Goal: Task Accomplishment & Management: Use online tool/utility

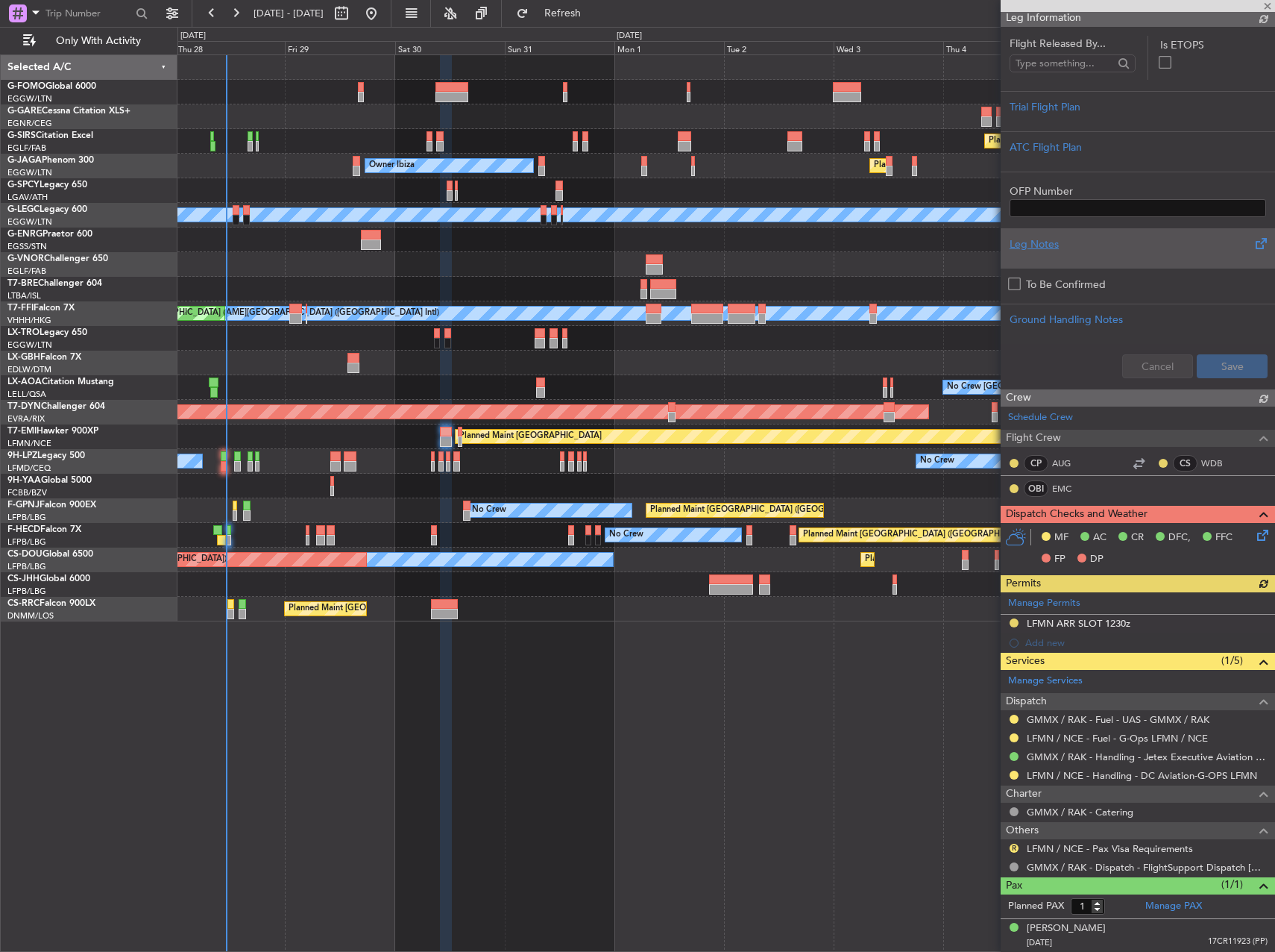
scroll to position [265, 0]
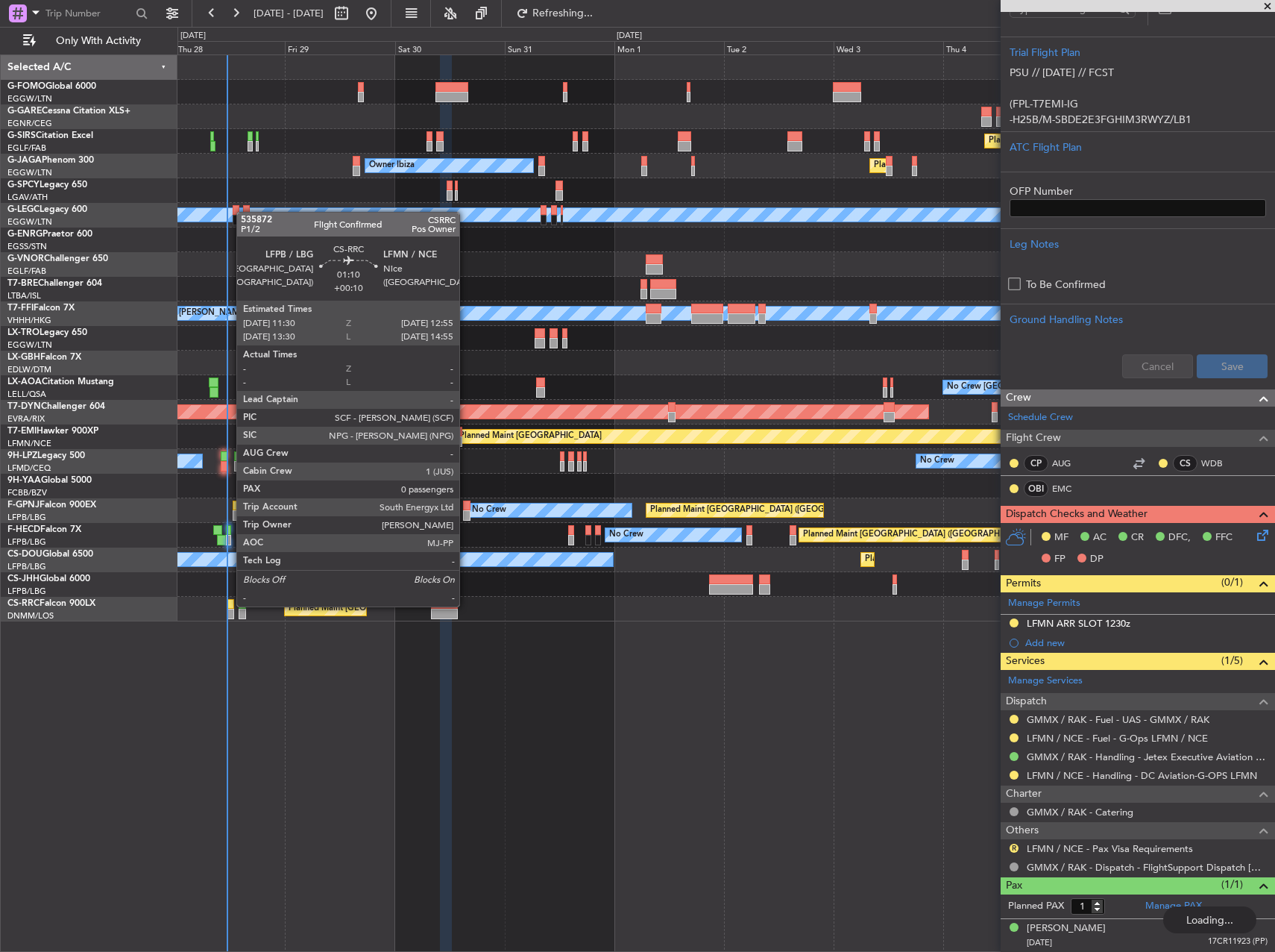
click at [229, 605] on div at bounding box center [231, 604] width 7 height 11
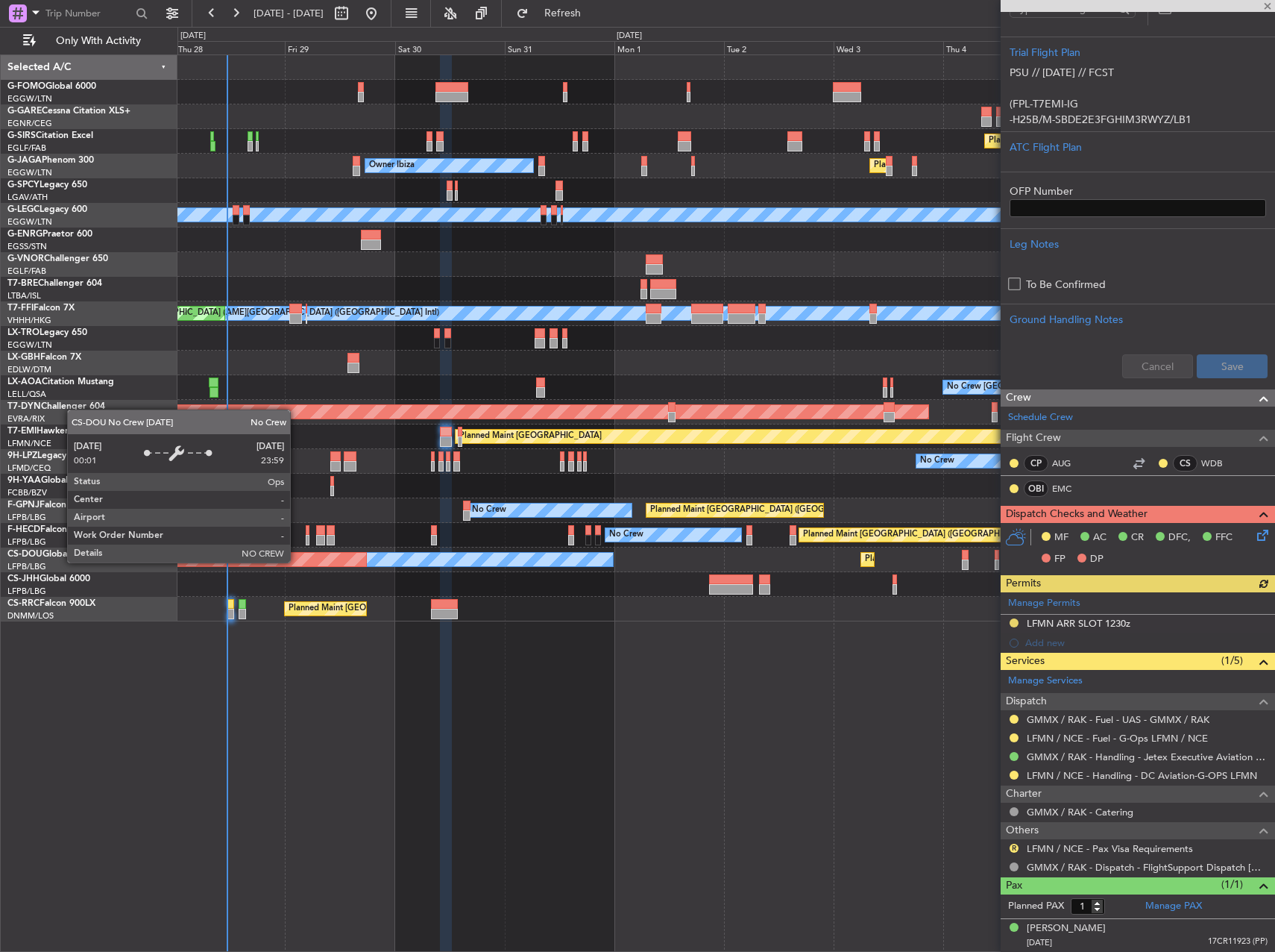
type input "+00:10"
type input "0"
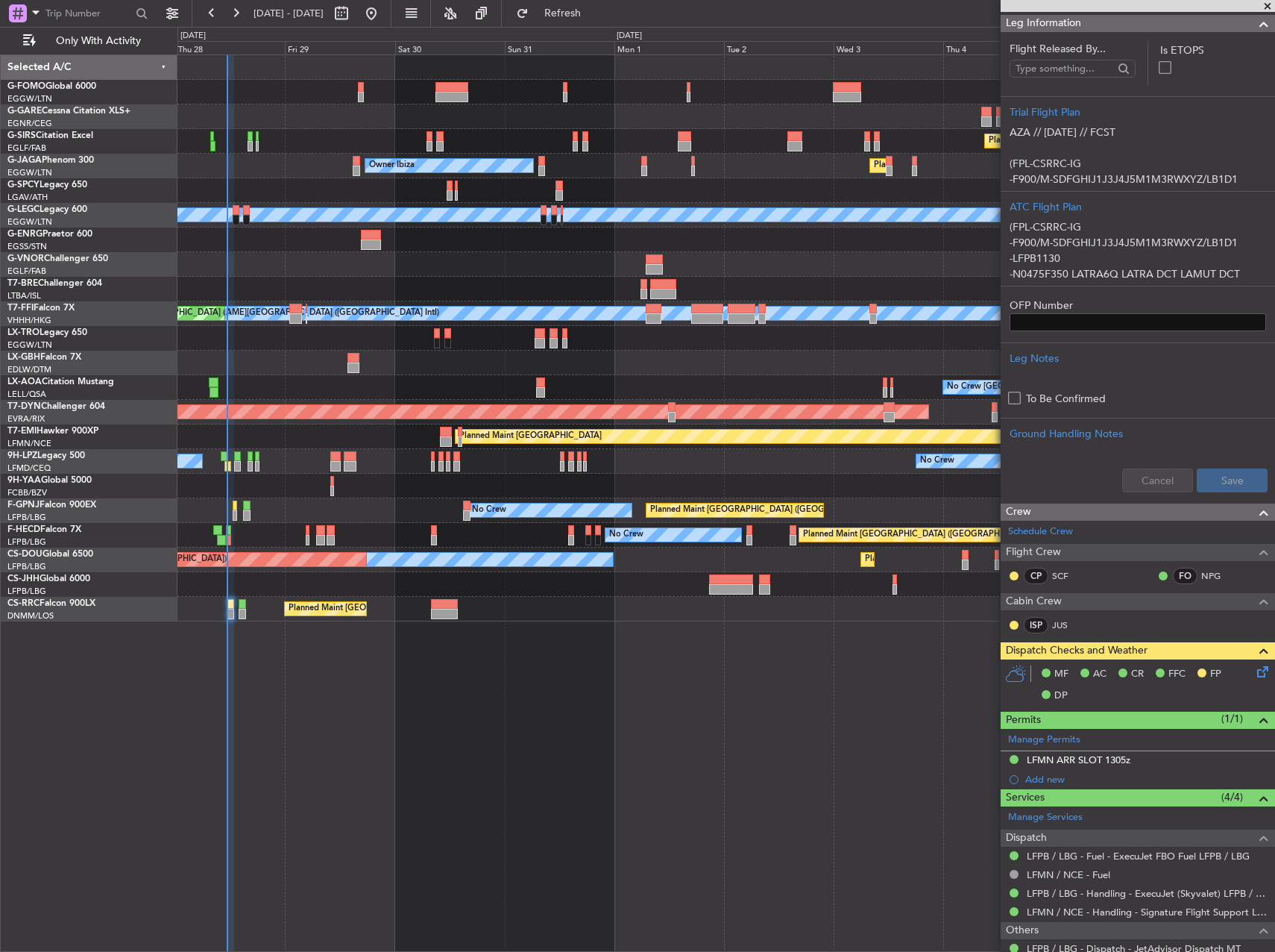
scroll to position [290, 0]
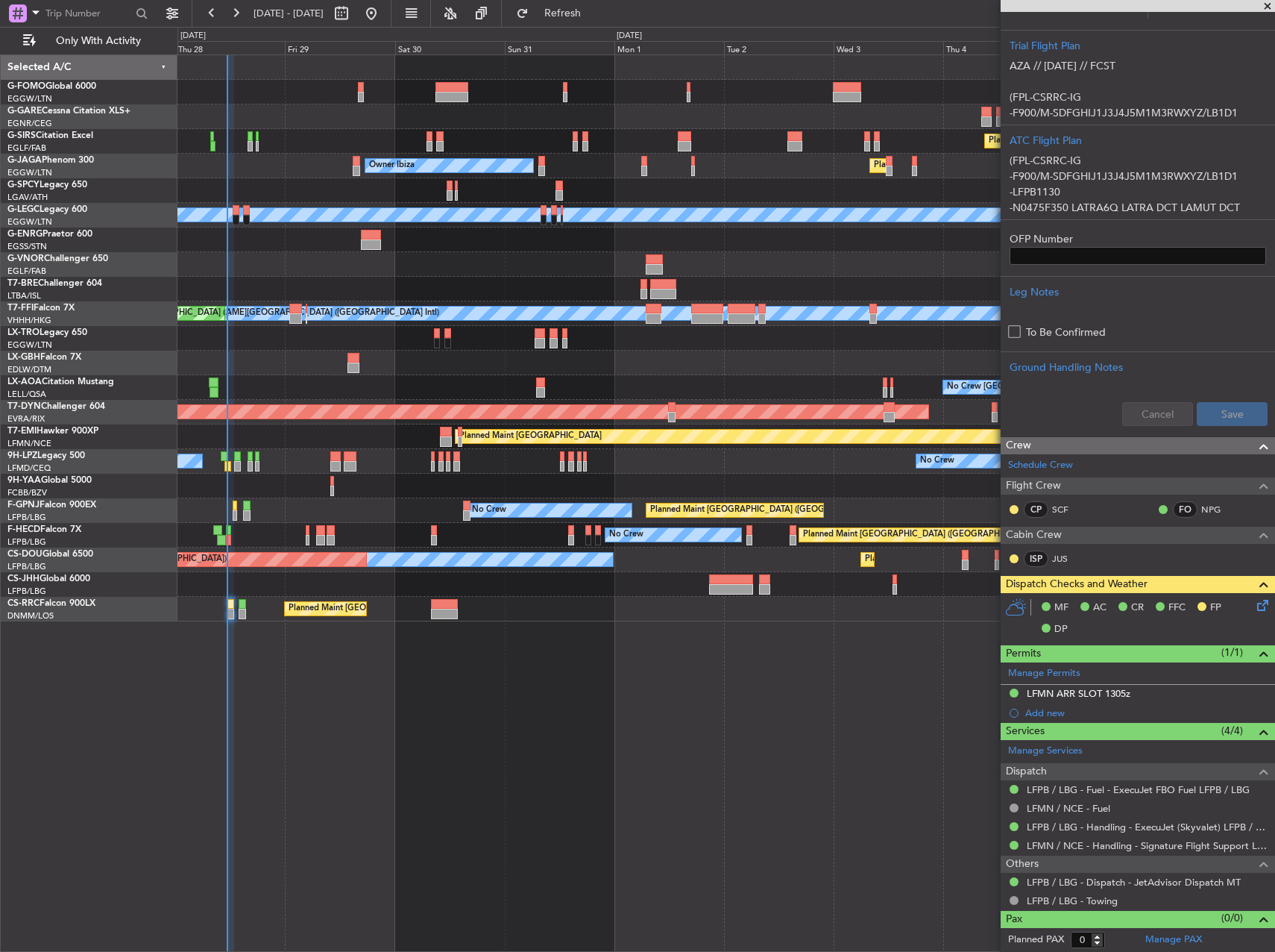
click at [1255, 608] on icon at bounding box center [1260, 602] width 12 height 12
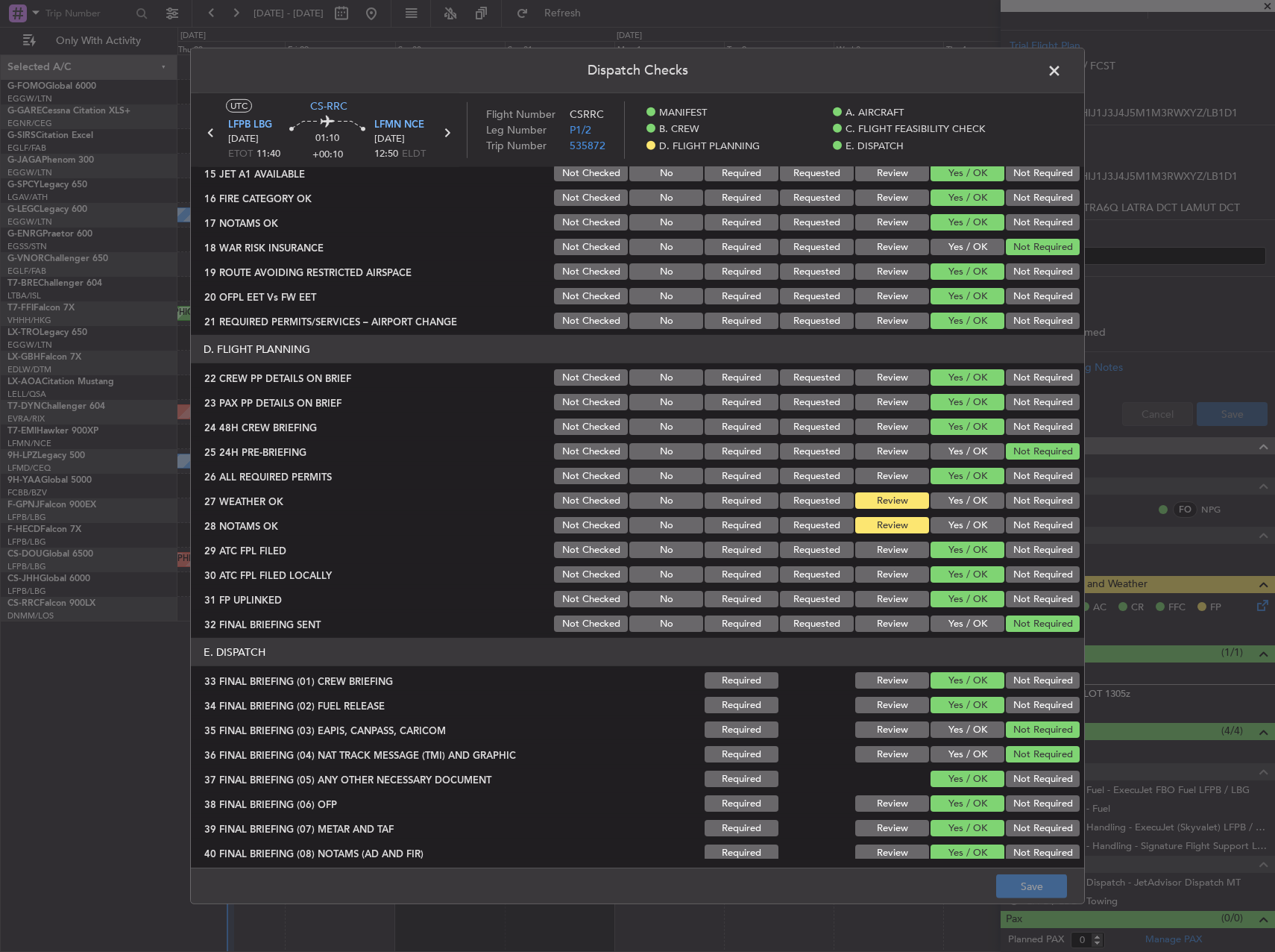
scroll to position [658, 0]
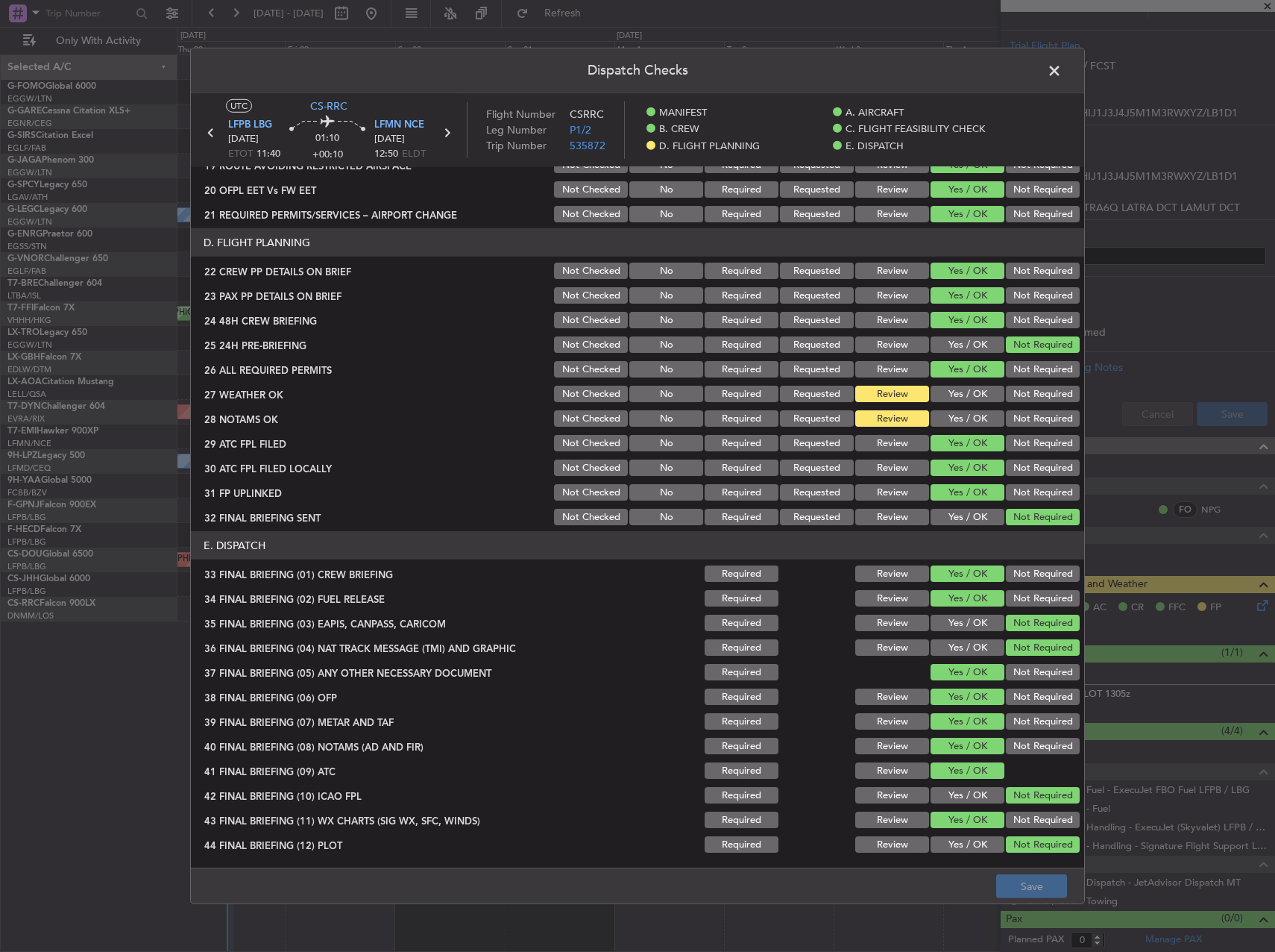
click at [1062, 69] on span at bounding box center [1062, 74] width 0 height 30
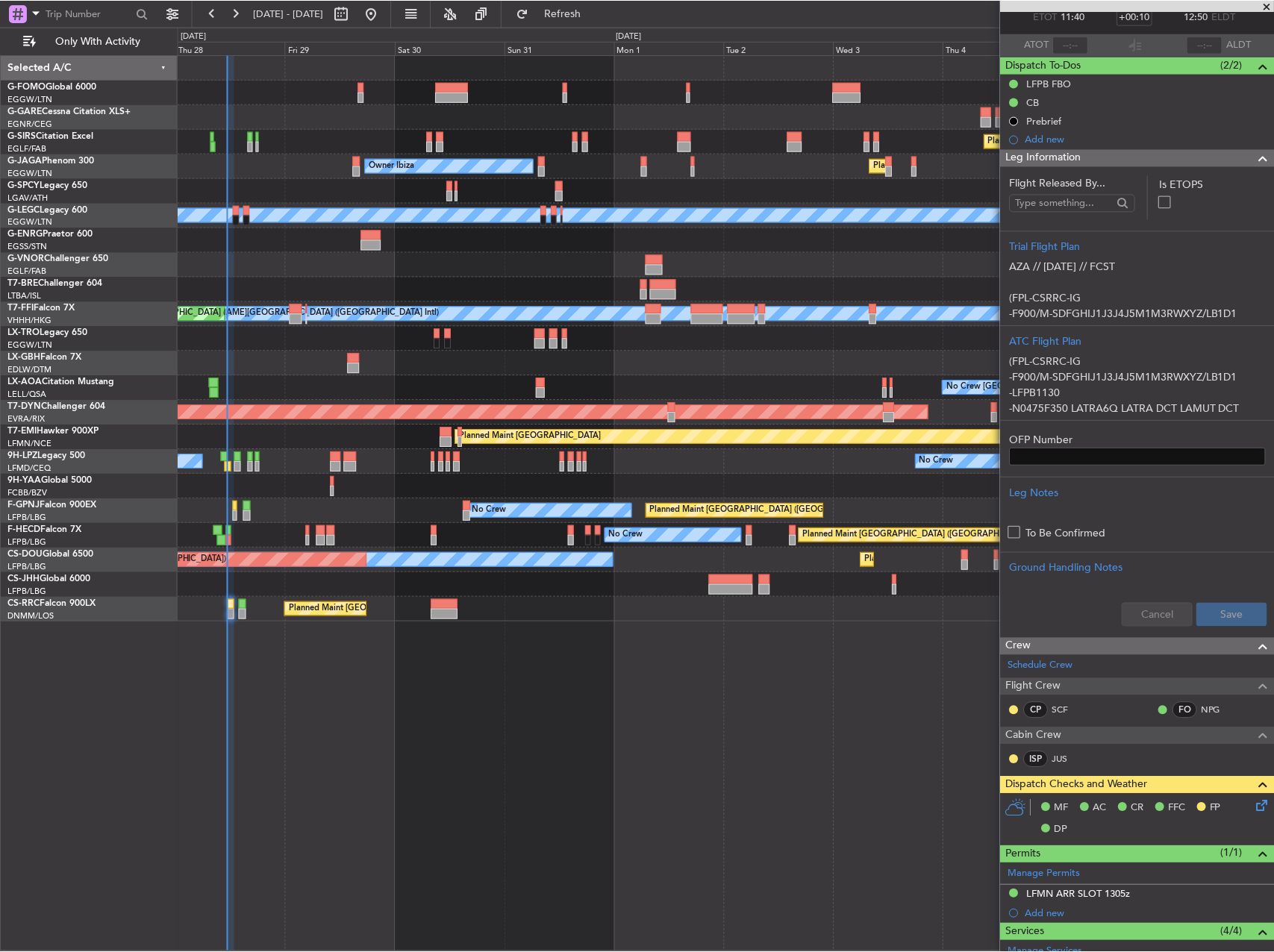
scroll to position [0, 0]
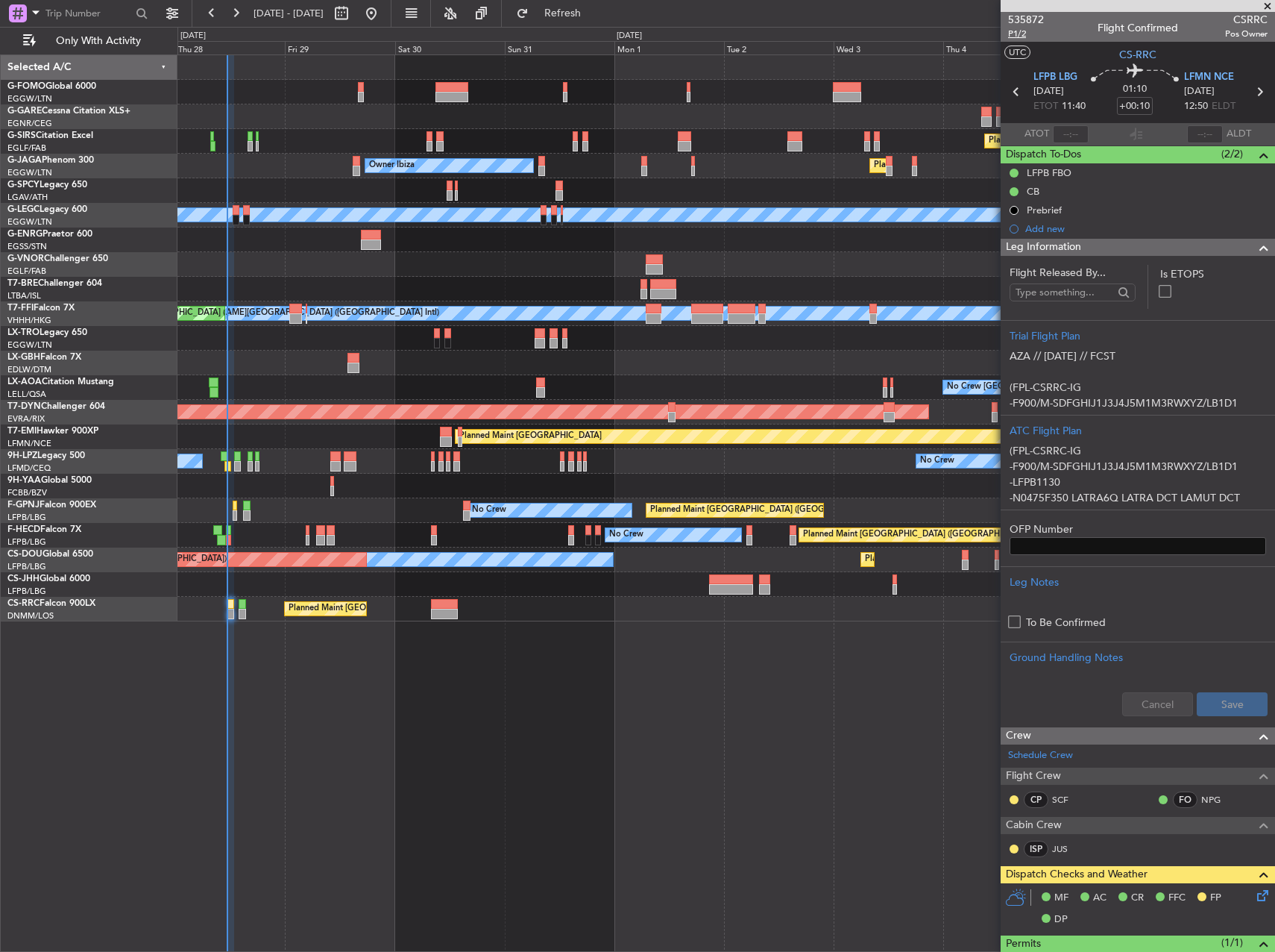
click at [1018, 36] on span "P1/2" at bounding box center [1026, 34] width 35 height 12
drag, startPoint x: 593, startPoint y: 4, endPoint x: 653, endPoint y: 68, distance: 87.7
click at [594, 6] on button "Refresh" at bounding box center [553, 13] width 89 height 24
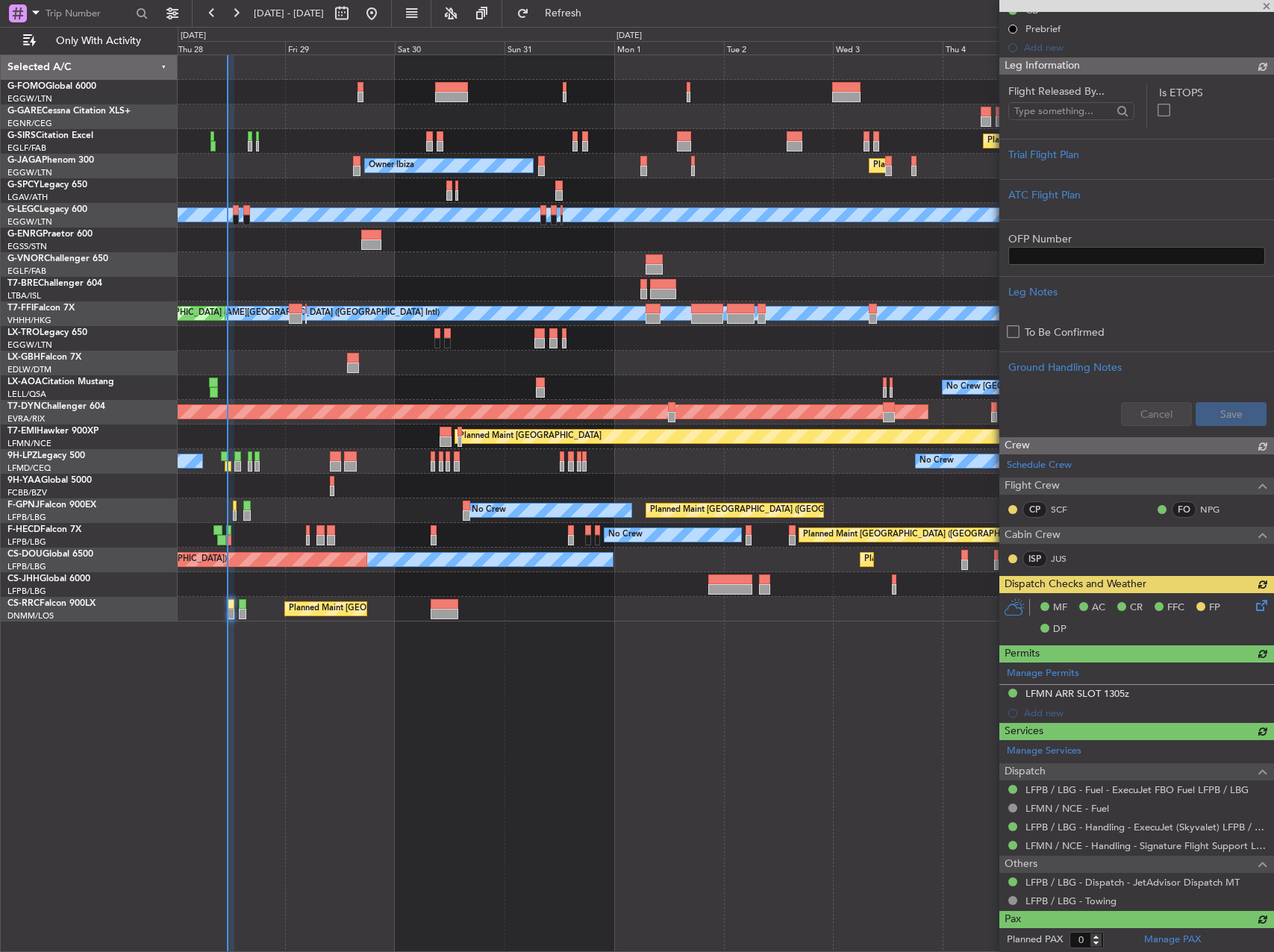
click at [1249, 602] on div "MF AC CR FFC FP DP" at bounding box center [1137, 619] width 275 height 51
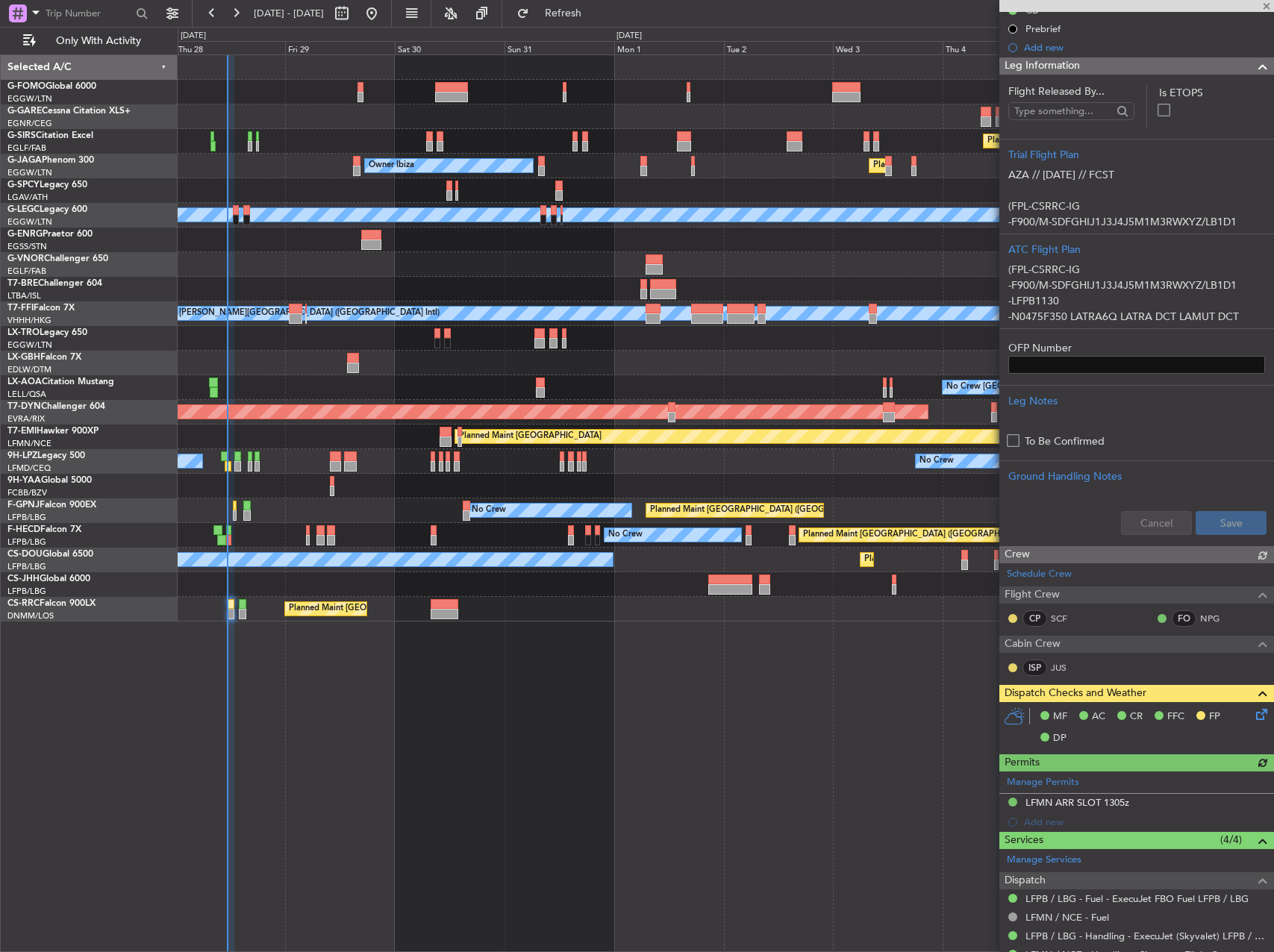
scroll to position [290, 0]
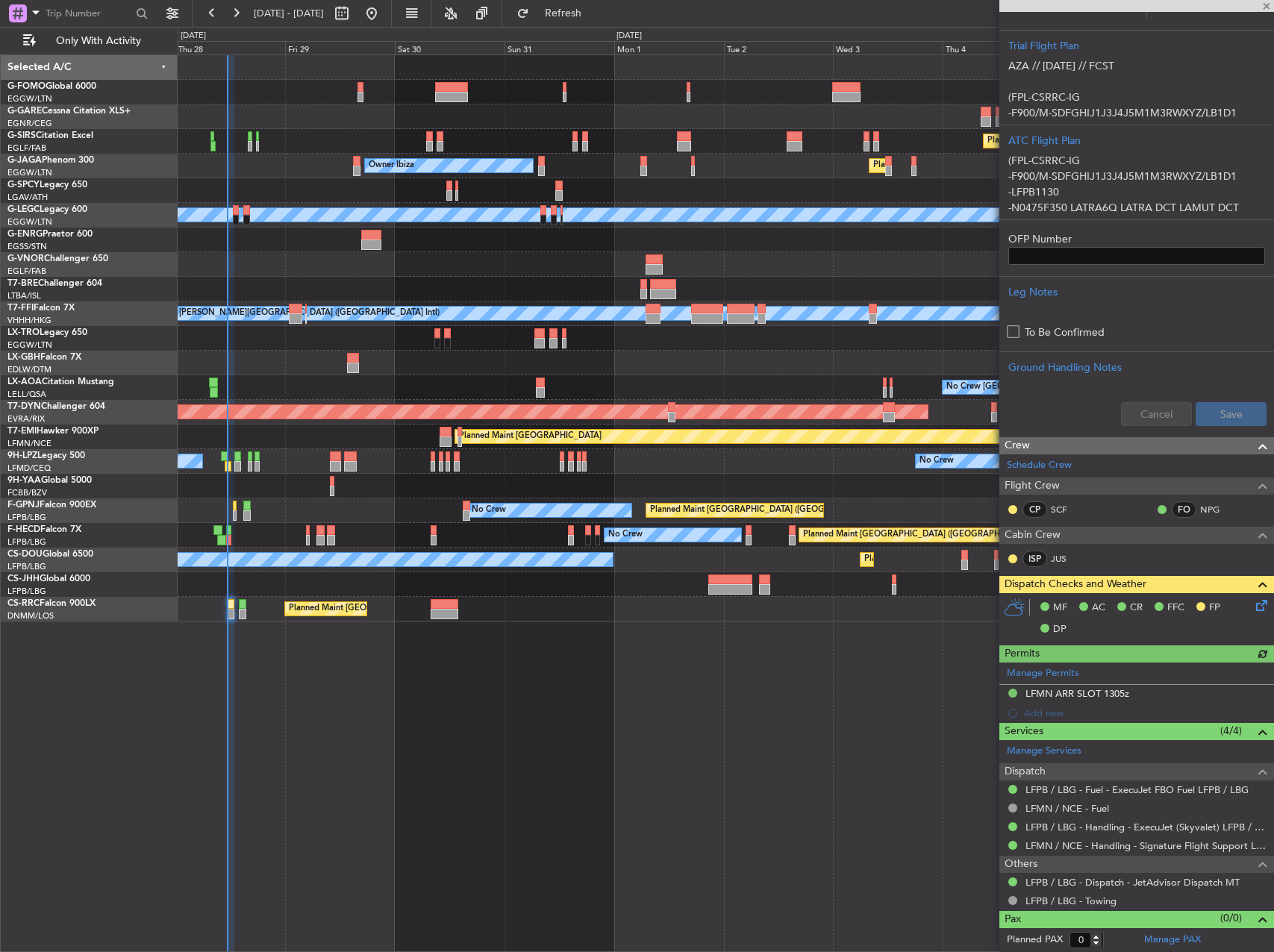
click at [1253, 600] on icon at bounding box center [1258, 602] width 12 height 12
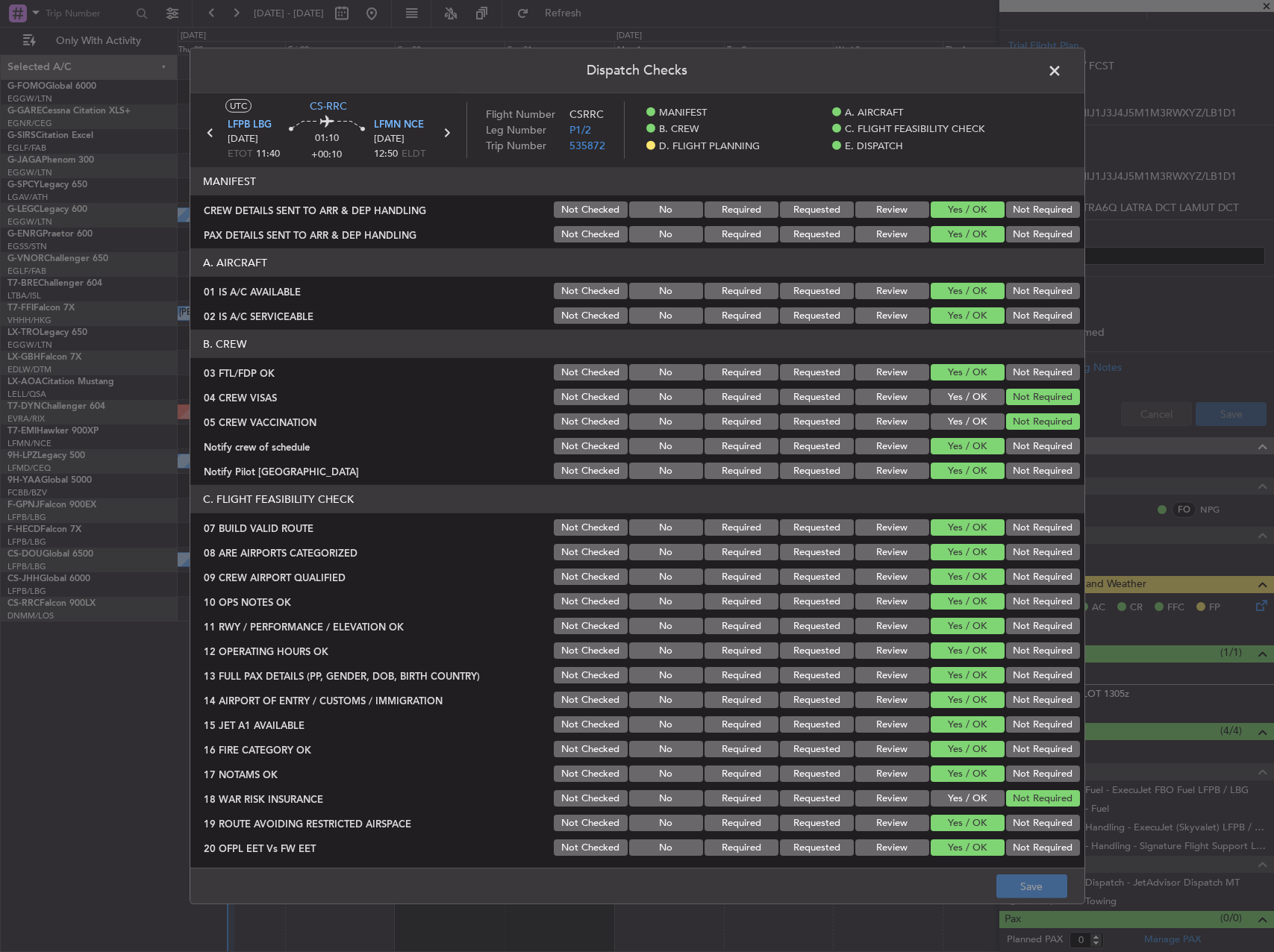
scroll to position [447, 0]
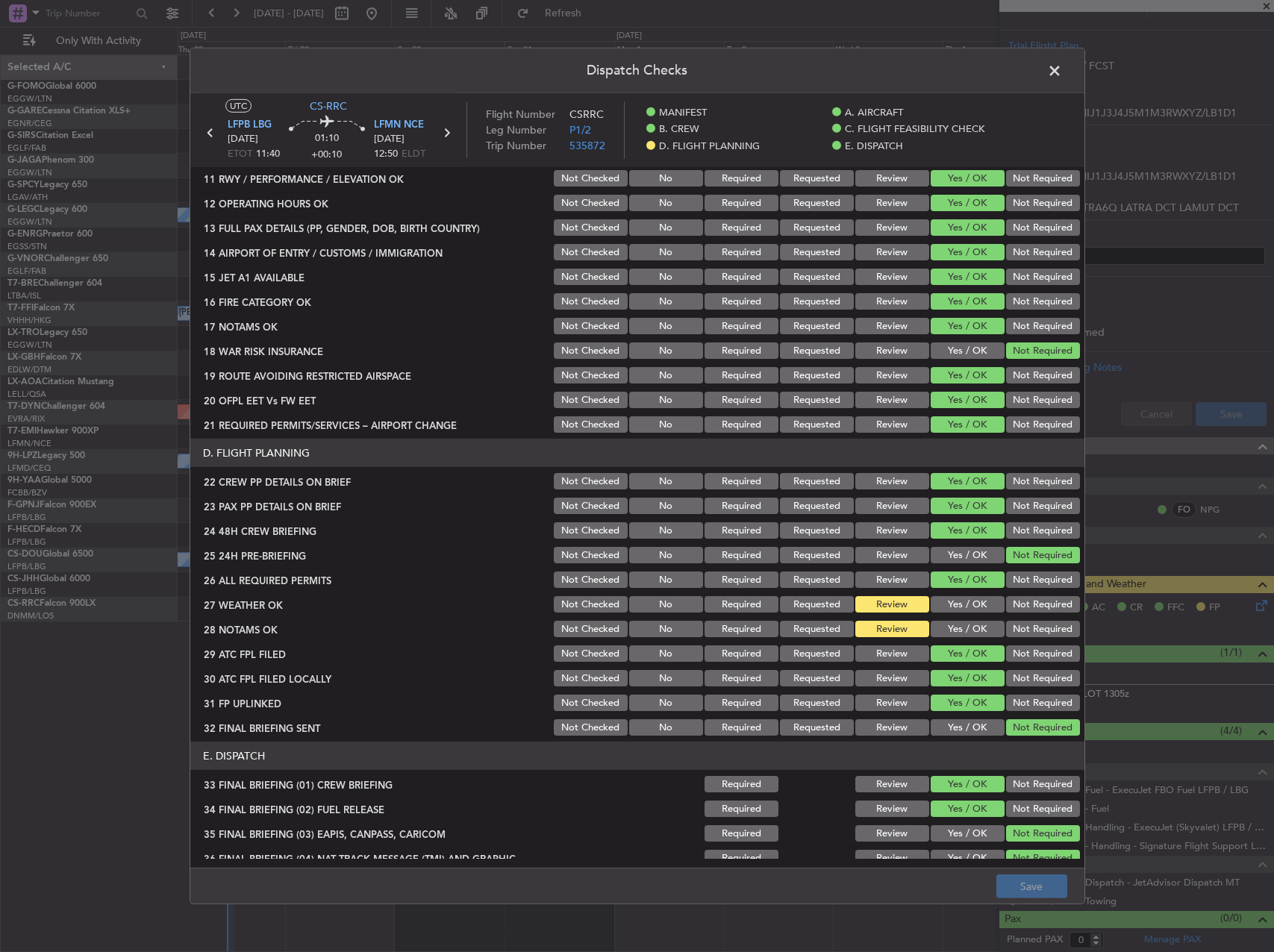
click at [962, 600] on button "Yes / OK" at bounding box center [967, 604] width 74 height 17
click at [961, 621] on button "Yes / OK" at bounding box center [967, 629] width 74 height 17
click at [1022, 889] on button "Save" at bounding box center [1032, 886] width 71 height 24
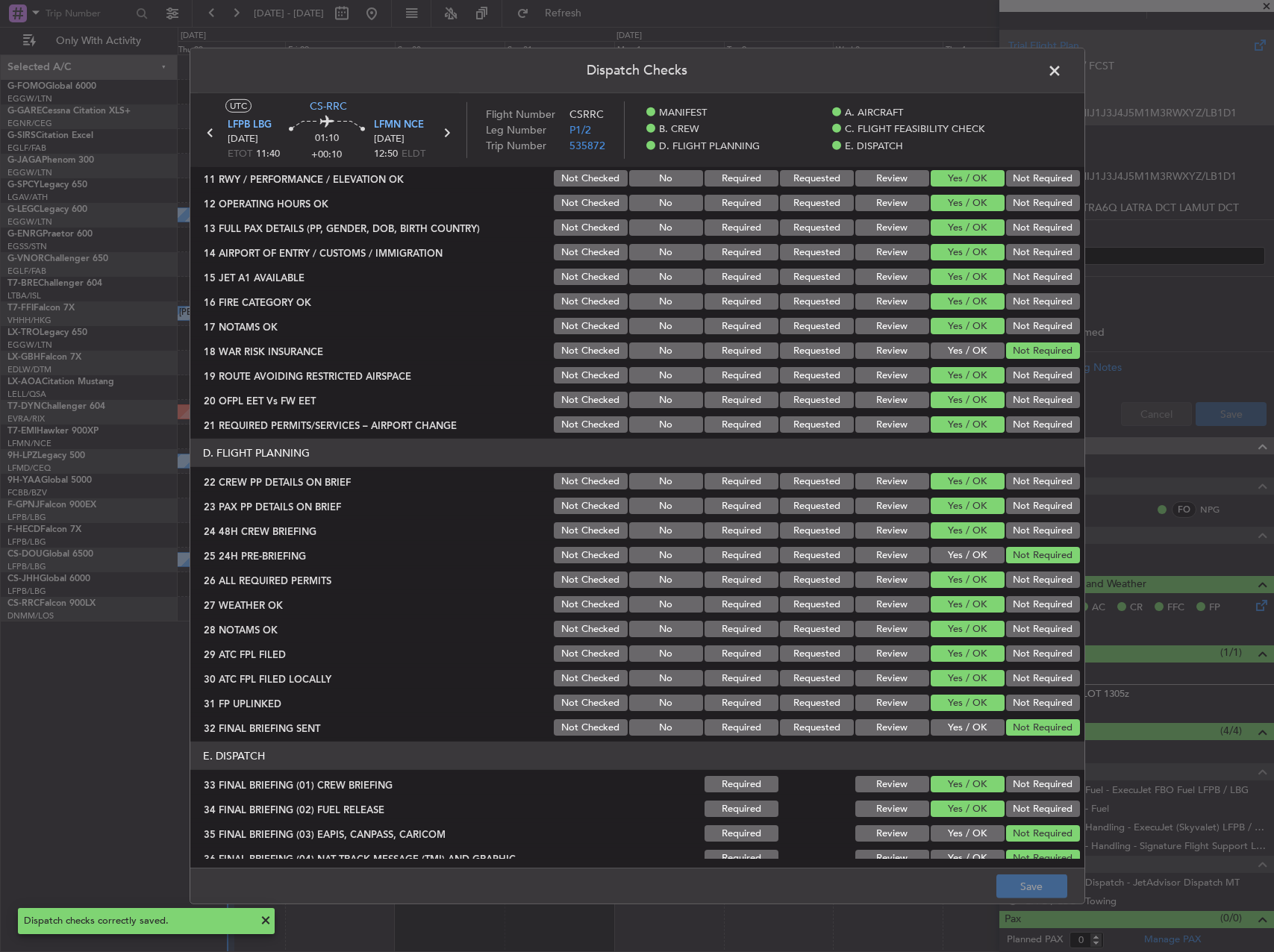
drag, startPoint x: 1054, startPoint y: 72, endPoint x: 1045, endPoint y: 79, distance: 11.4
click at [1062, 71] on span at bounding box center [1062, 74] width 0 height 30
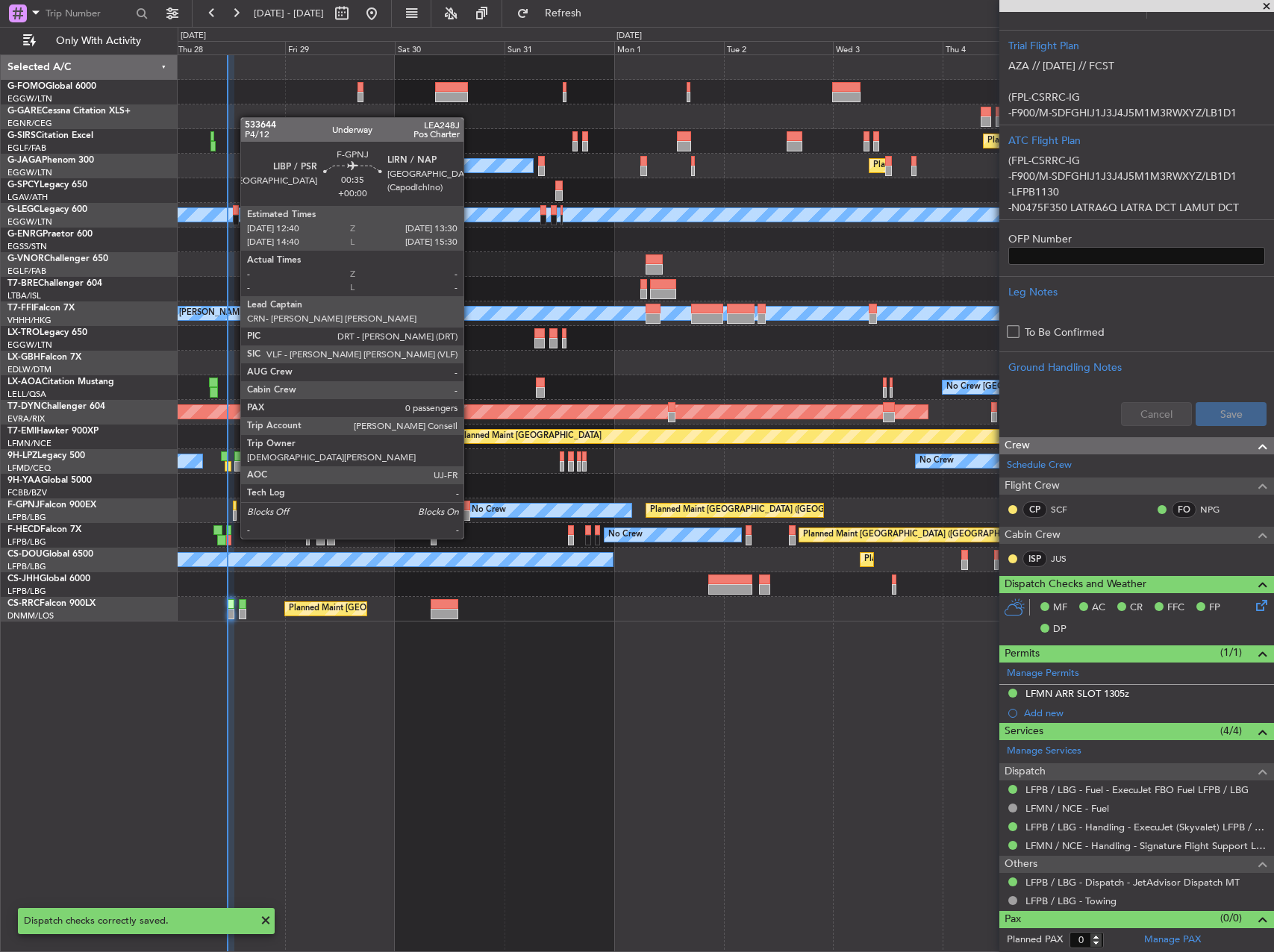
click at [233, 510] on div at bounding box center [235, 515] width 4 height 11
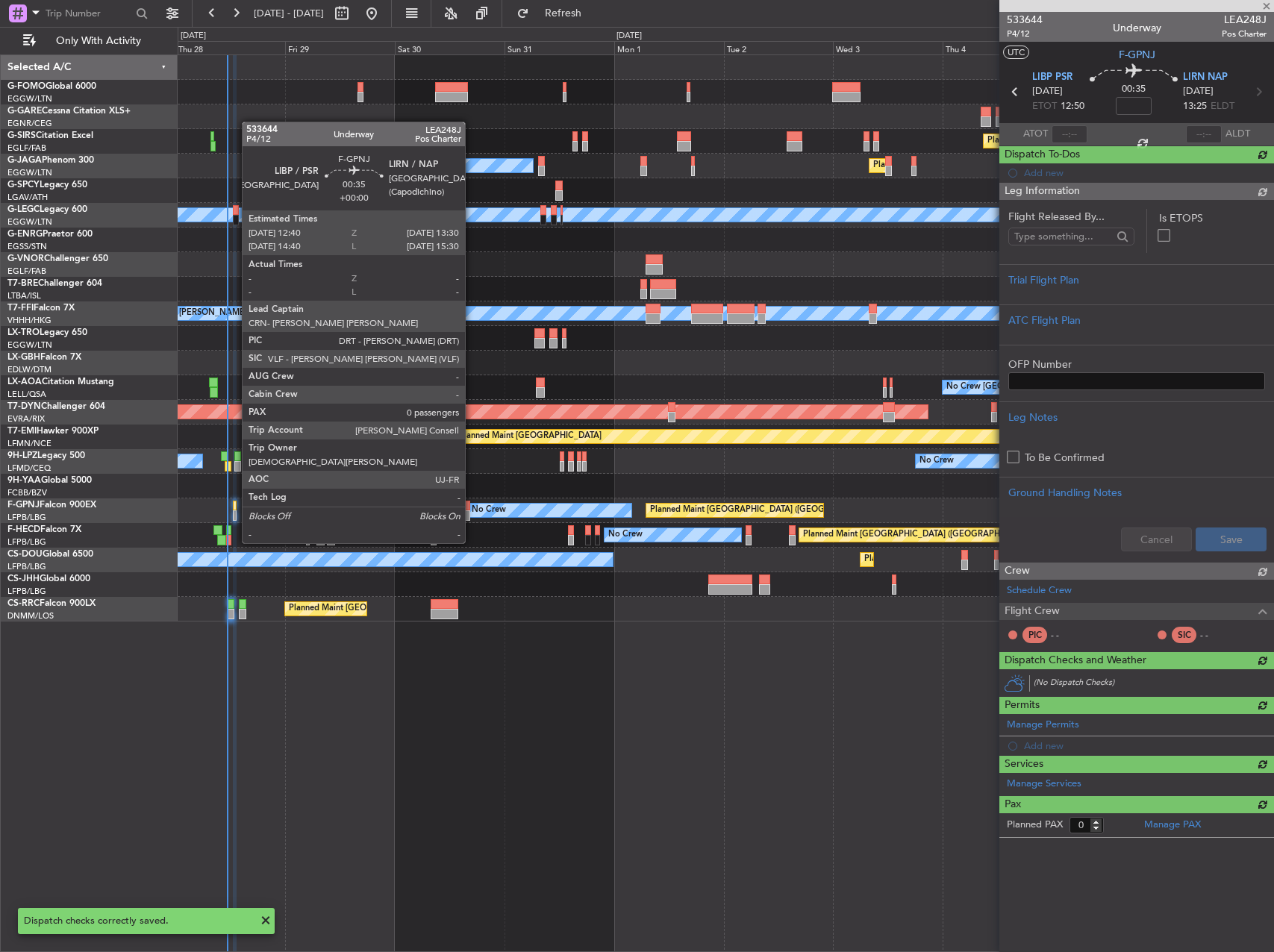
scroll to position [0, 0]
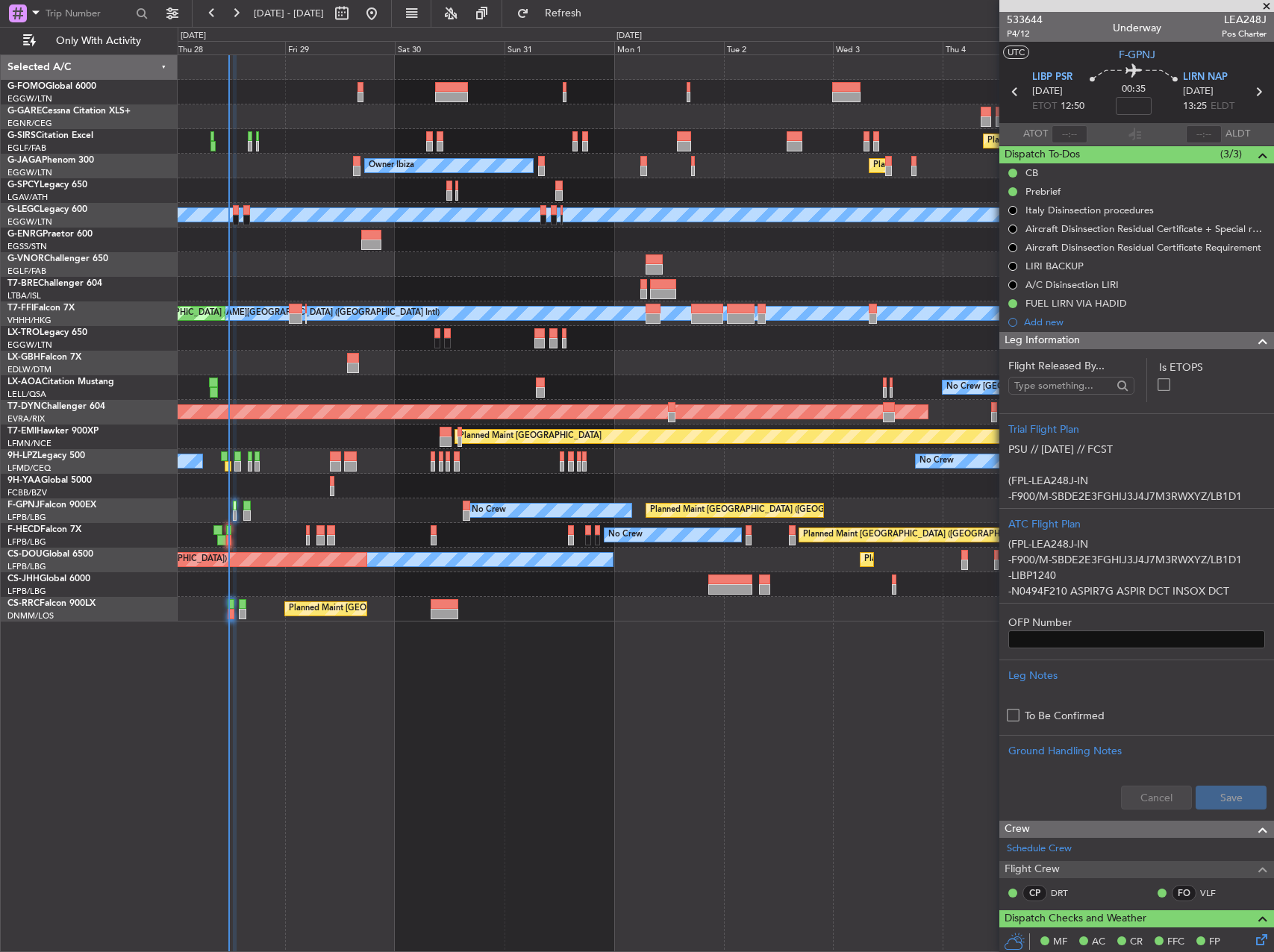
click at [895, 385] on div "No Crew [GEOGRAPHIC_DATA] (Dublin Intl) No Crew Barcelona ([GEOGRAPHIC_DATA])" at bounding box center [725, 388] width 1096 height 25
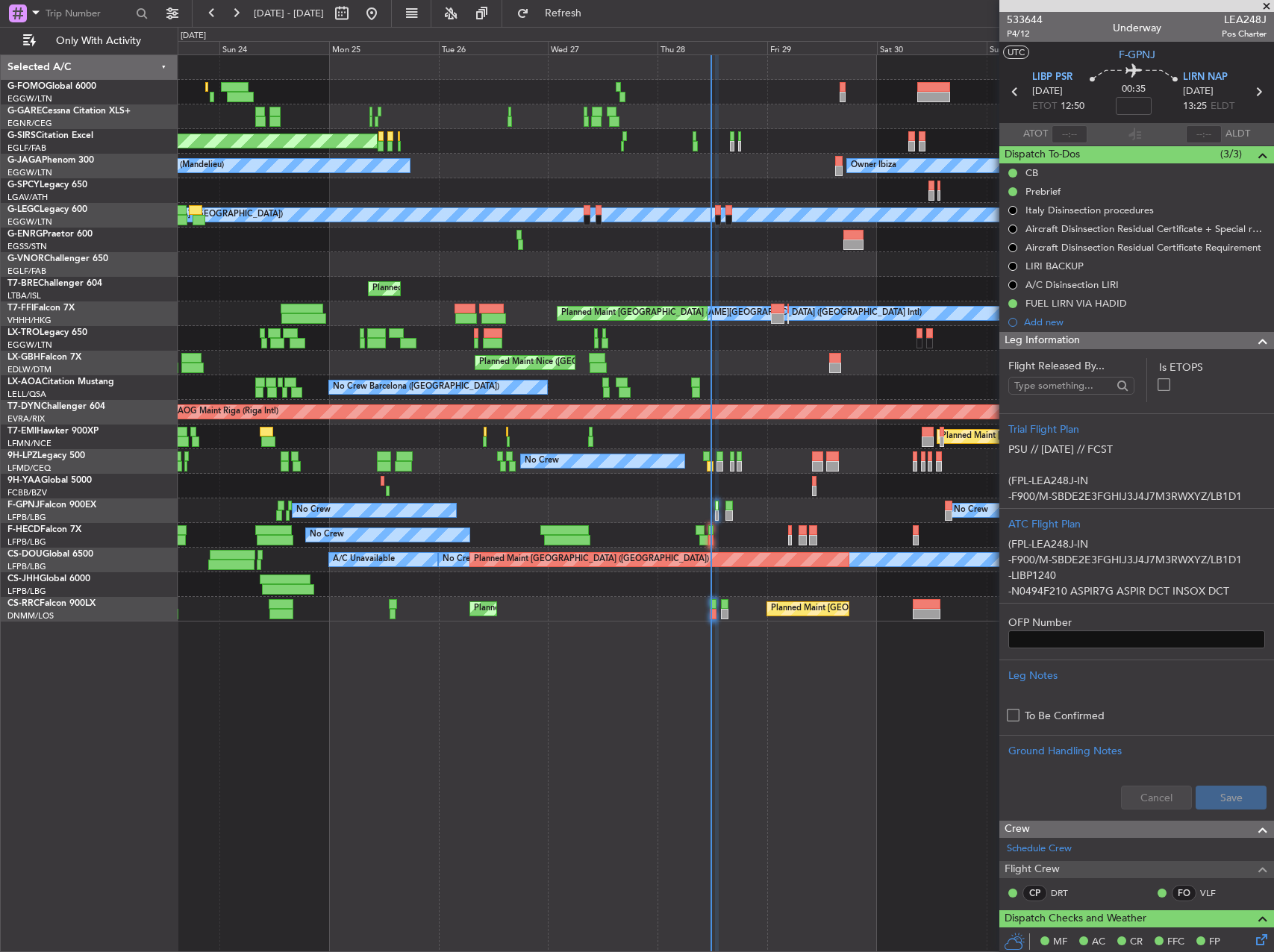
click at [699, 368] on div "Unplanned Maint Oxford ([GEOGRAPHIC_DATA]) Planned Maint [GEOGRAPHIC_DATA] ([GE…" at bounding box center [725, 337] width 1096 height 566
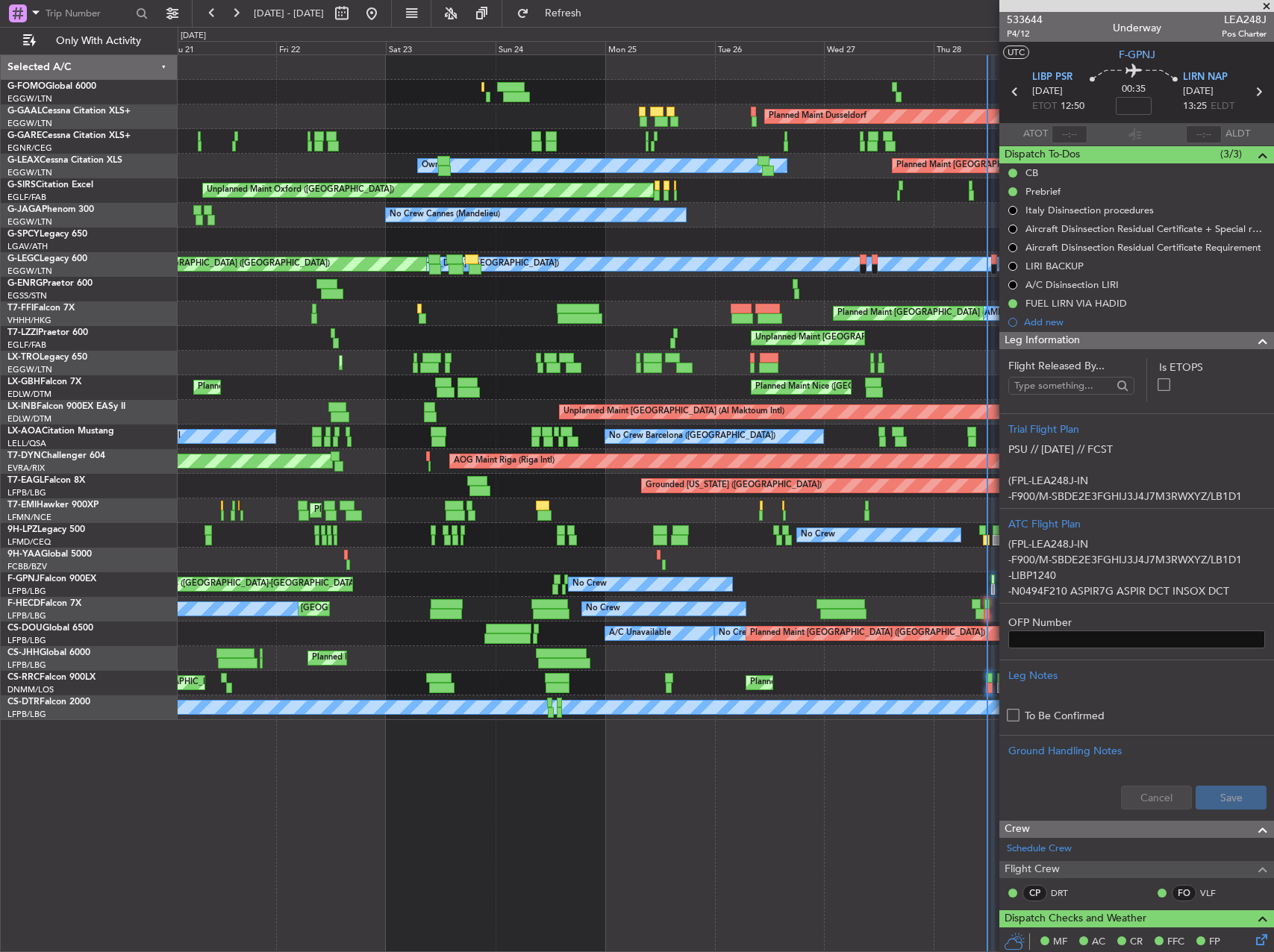
click at [680, 662] on div "Planned Maint [GEOGRAPHIC_DATA] ([GEOGRAPHIC_DATA])" at bounding box center [725, 658] width 1096 height 25
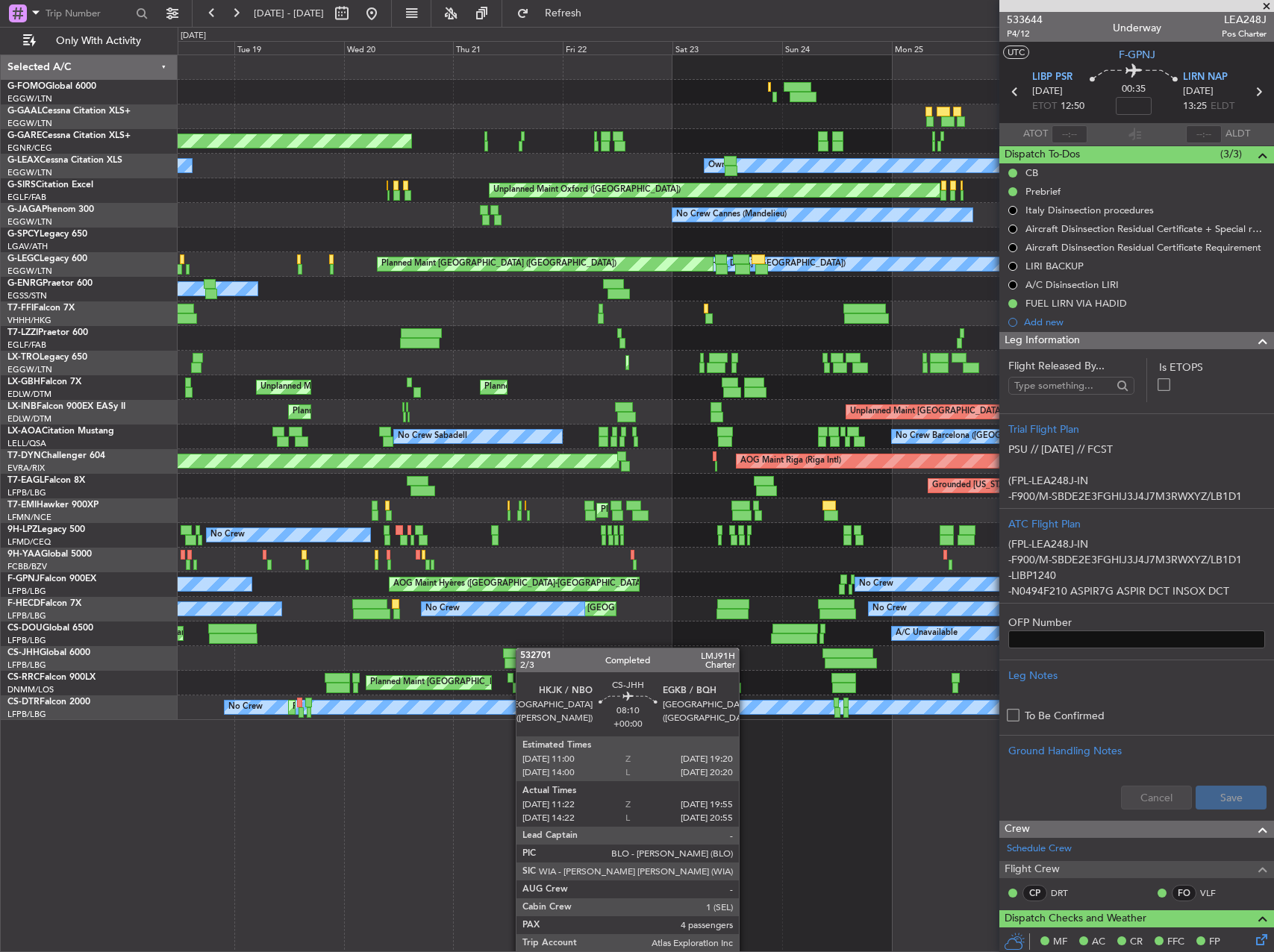
click at [523, 648] on div at bounding box center [522, 654] width 38 height 11
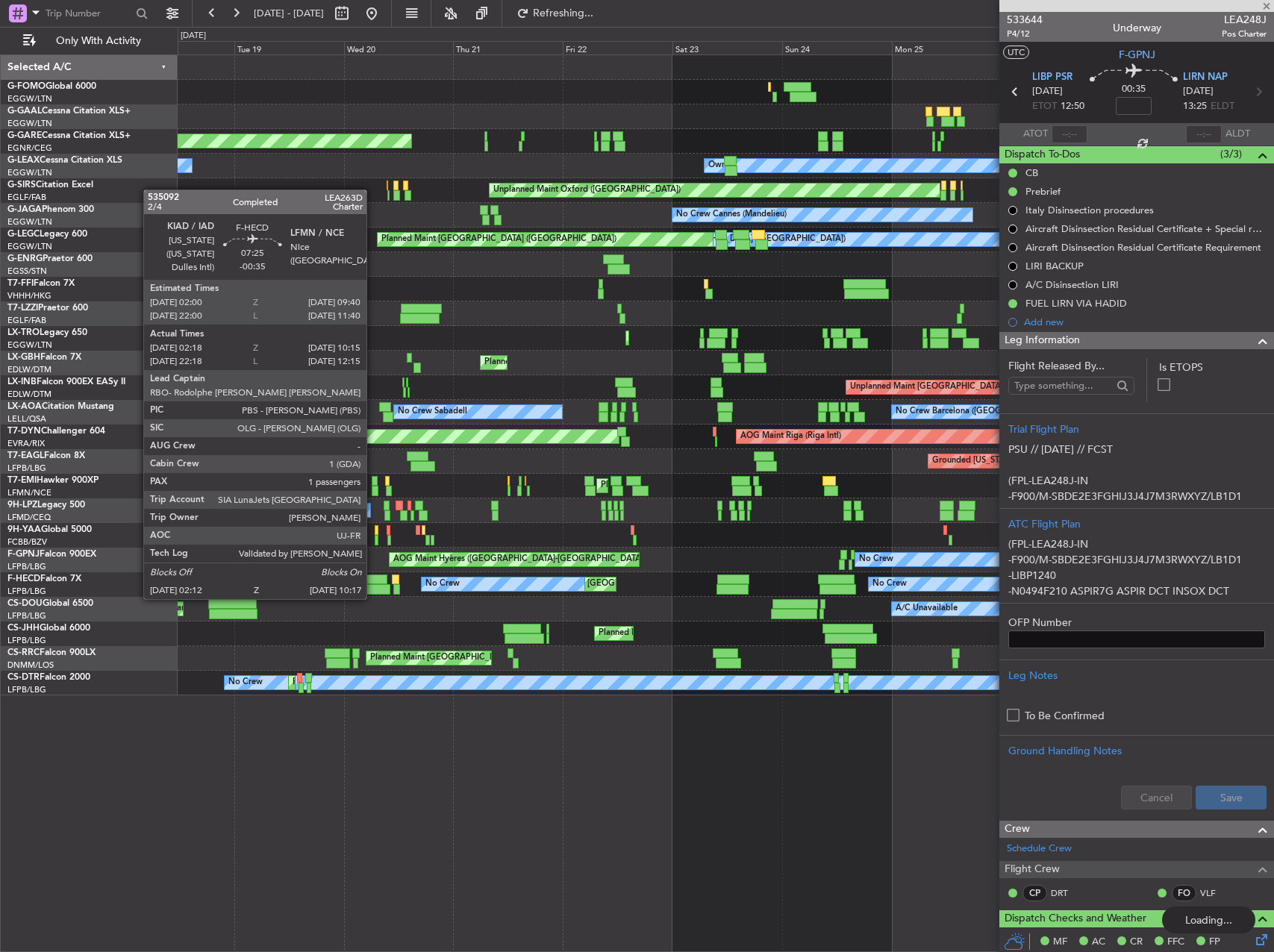
type input "11:32"
type input "19:55"
type input "4"
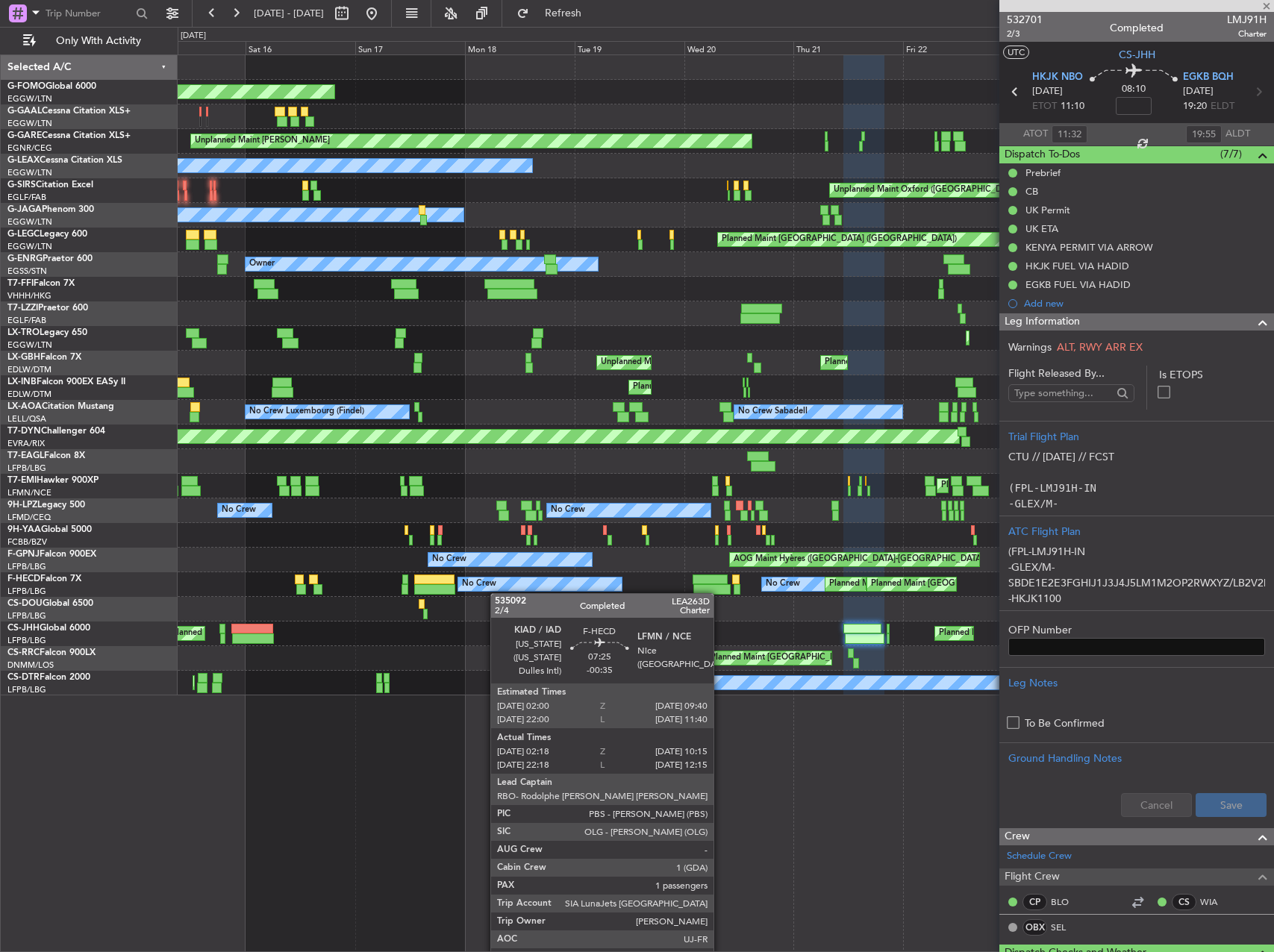
click at [759, 593] on div "No Crew No Crew No Crew Planned Maint [GEOGRAPHIC_DATA] ([GEOGRAPHIC_DATA]) Pla…" at bounding box center [725, 584] width 1096 height 25
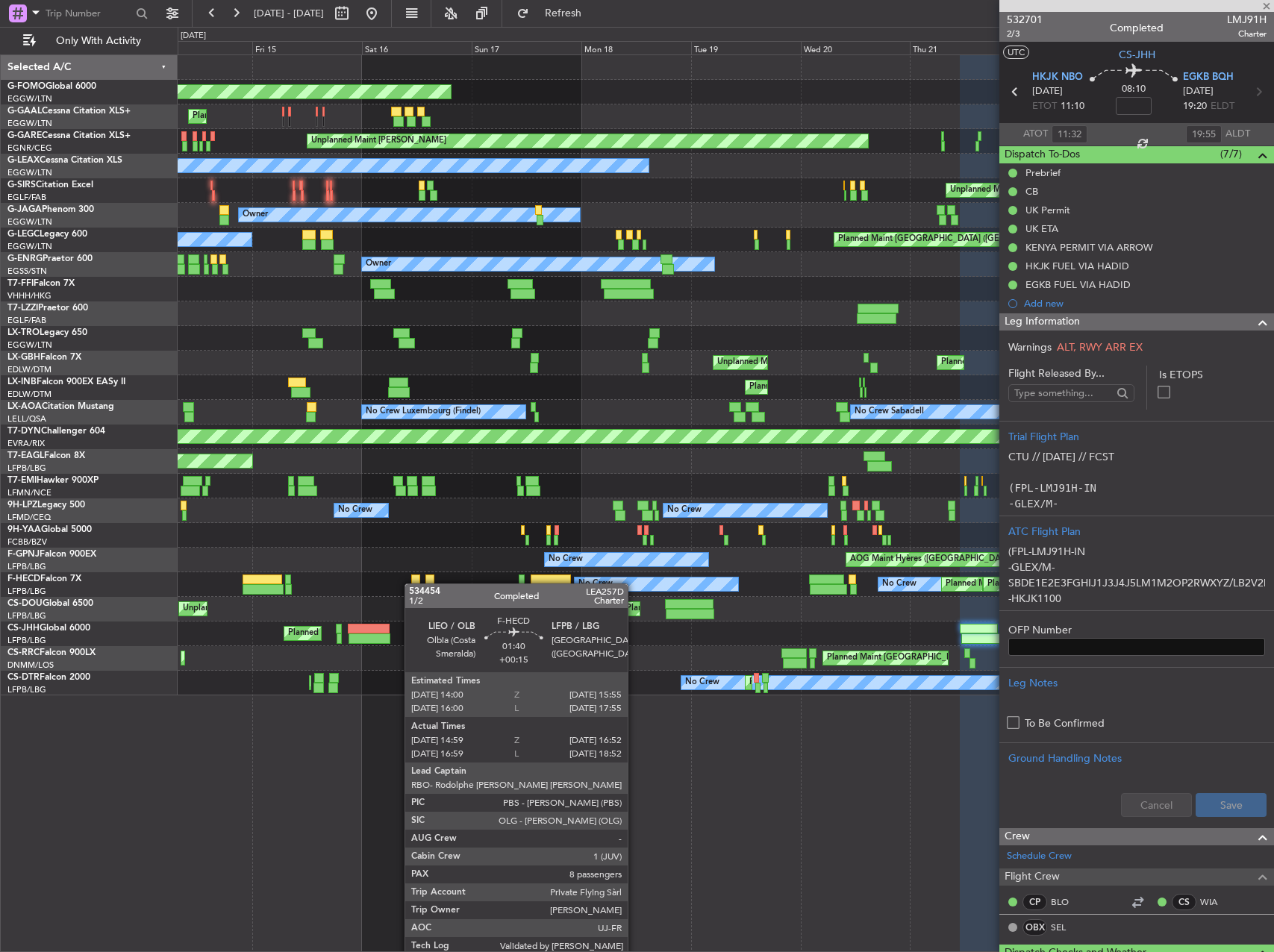
click at [623, 582] on div "No Crew No Crew Planned Maint [GEOGRAPHIC_DATA] ([GEOGRAPHIC_DATA]) Planned Mai…" at bounding box center [725, 584] width 1096 height 25
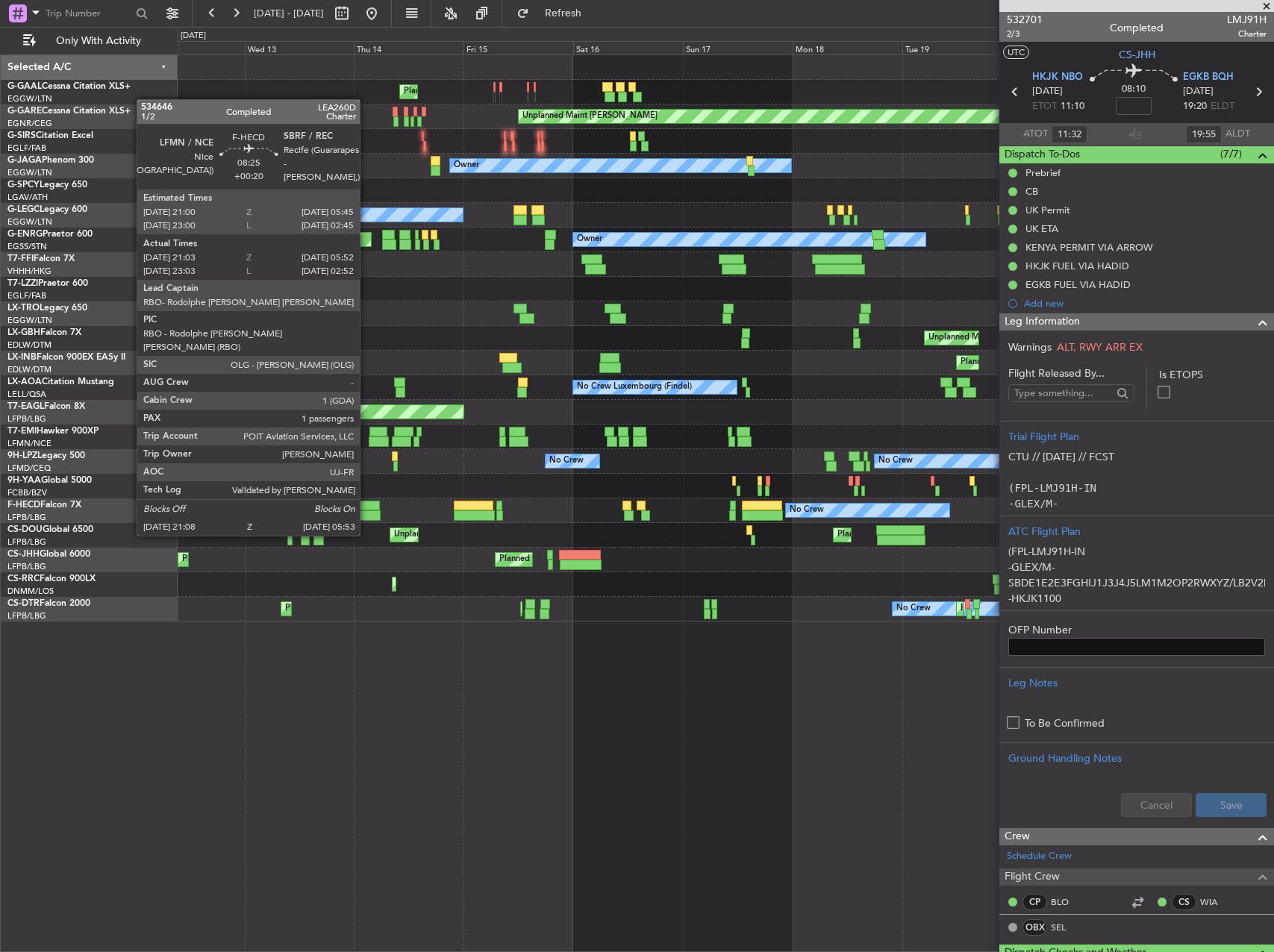
click at [367, 507] on div at bounding box center [359, 506] width 40 height 11
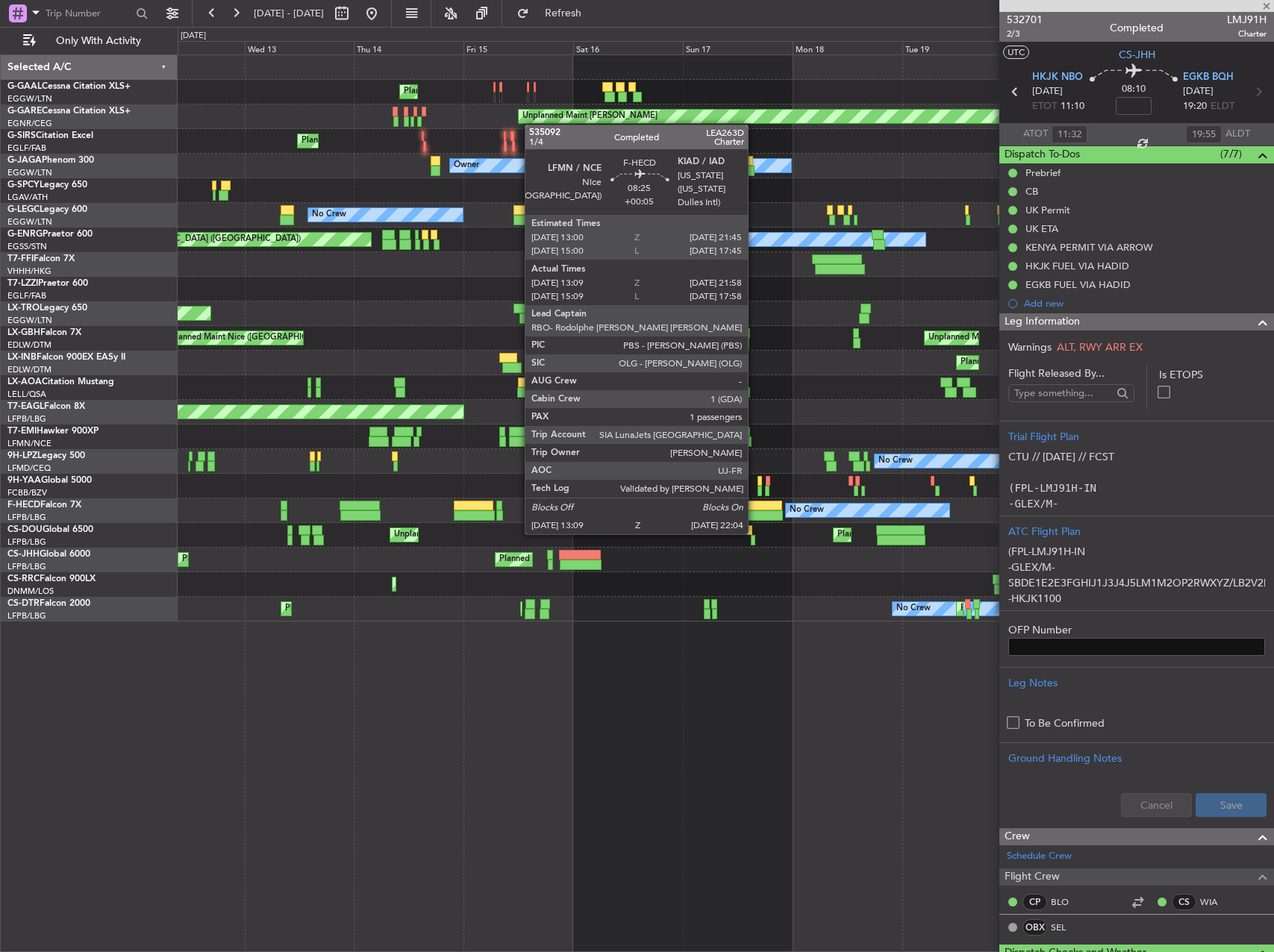
type input "+00:20"
type input "21:18"
type input "05:47"
type input "1"
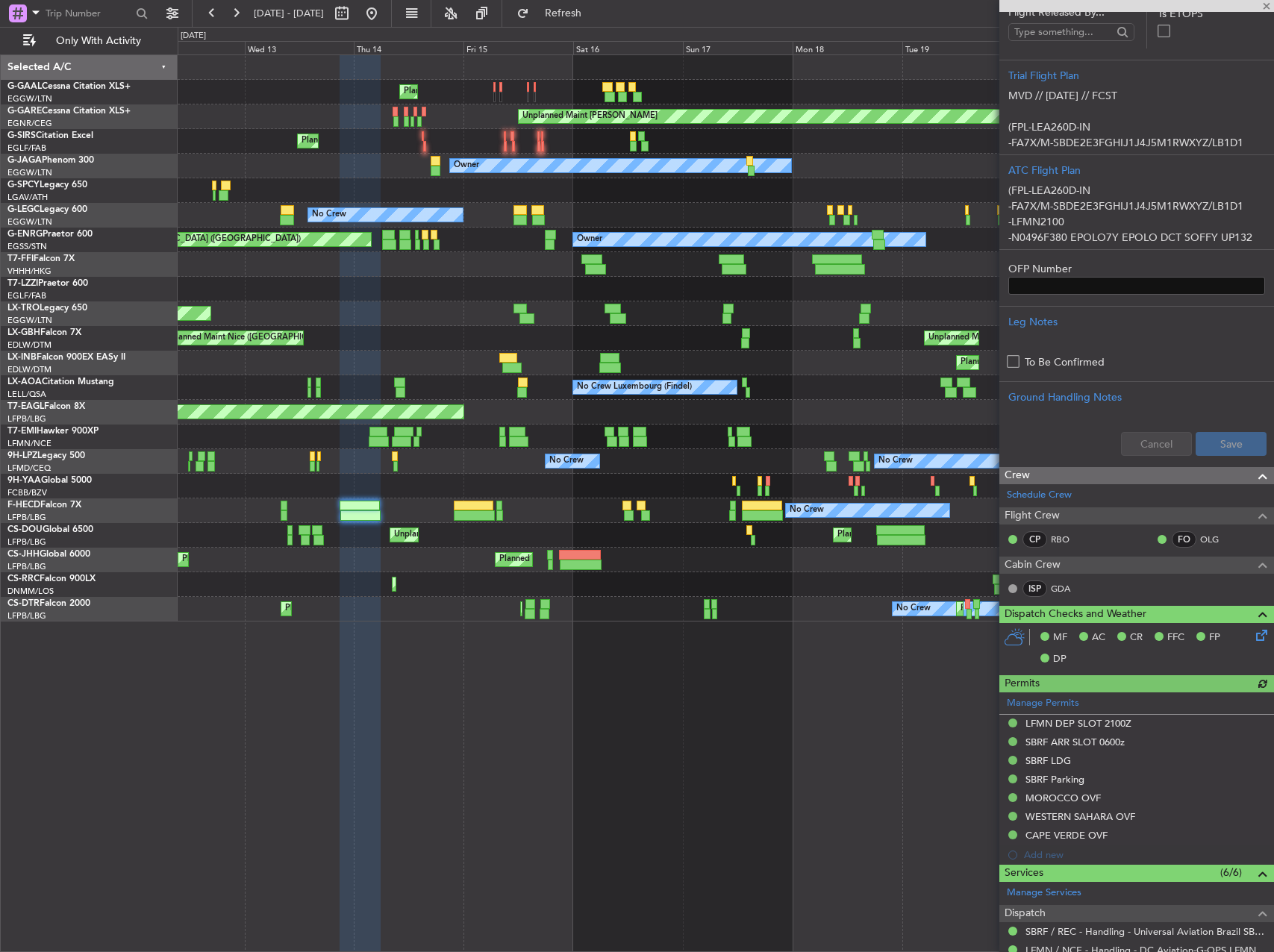
scroll to position [298, 0]
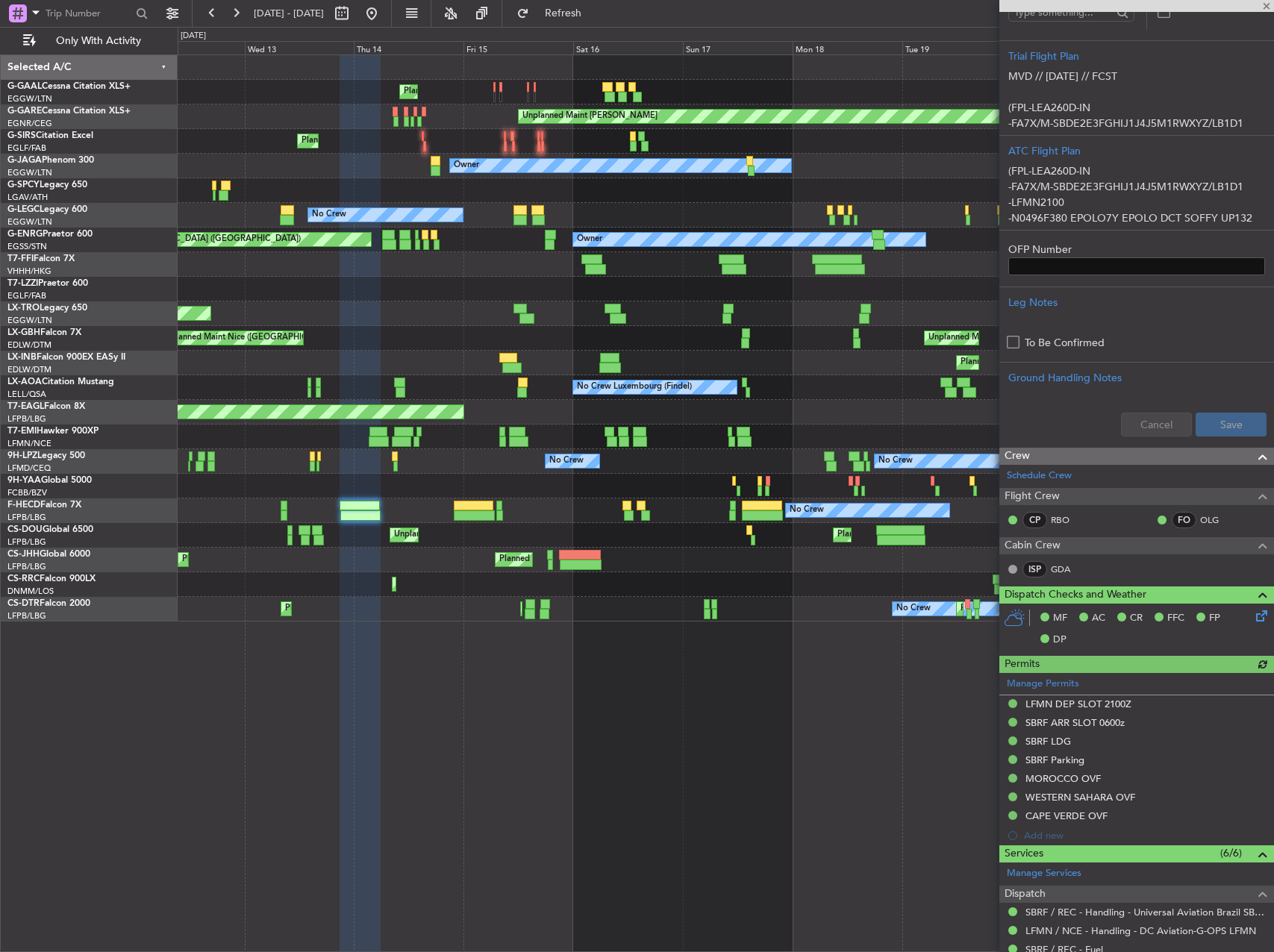
click at [381, 725] on div at bounding box center [360, 503] width 41 height 897
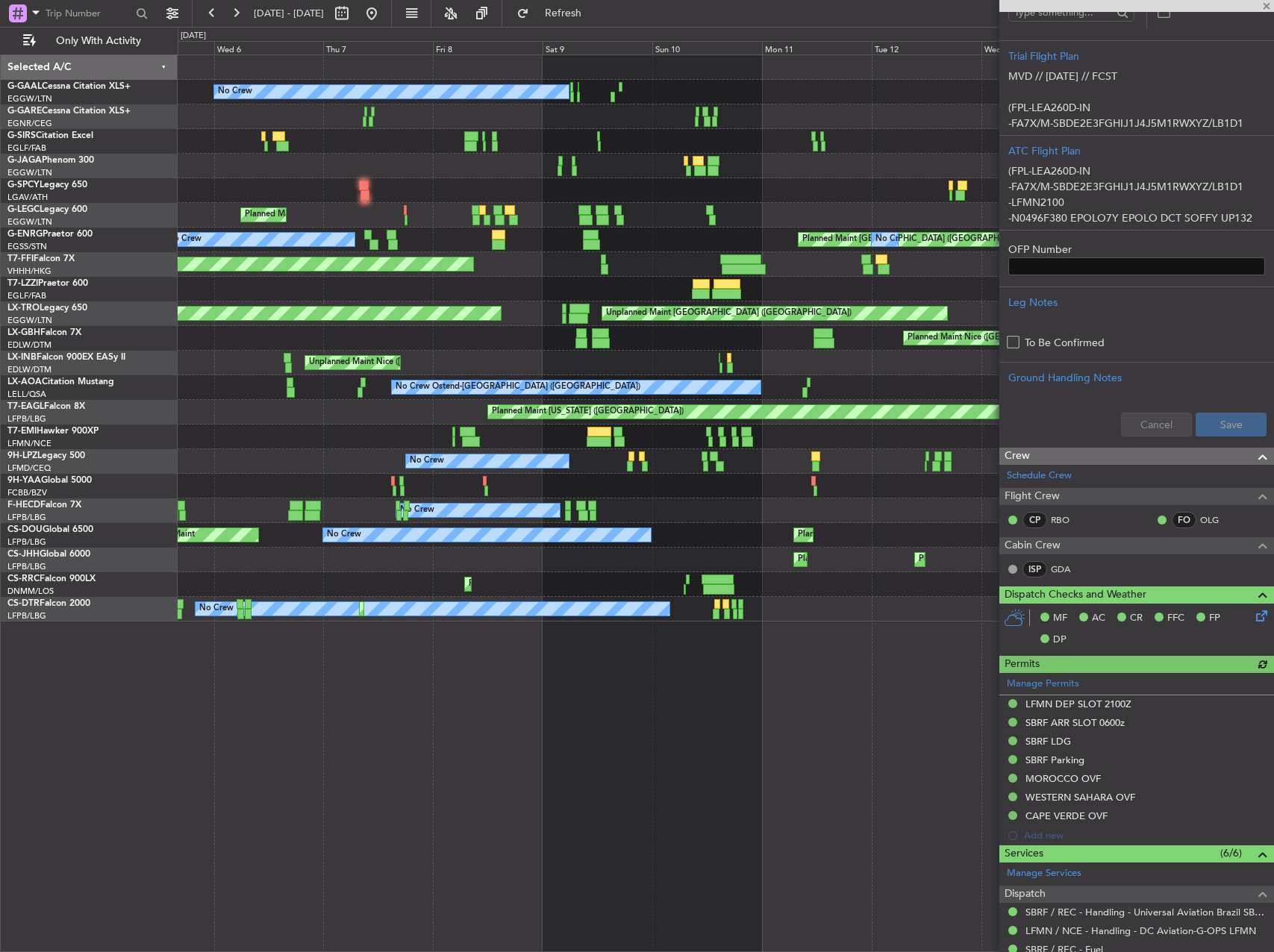
click at [826, 696] on div "Planned Maint No Crew Unplanned Maint [PERSON_NAME] Planned Maint [GEOGRAPHIC_D…" at bounding box center [725, 502] width 1096 height 897
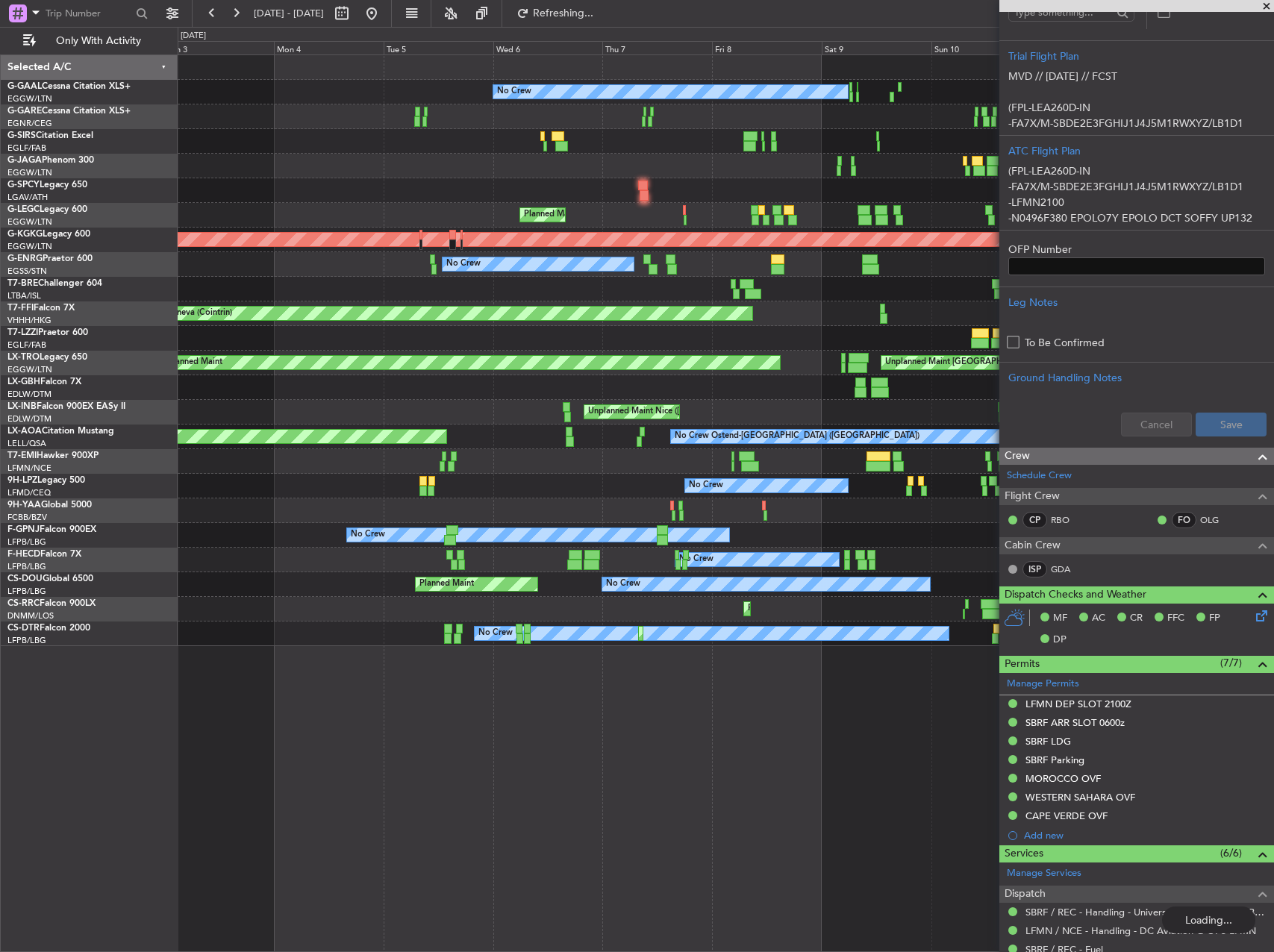
click at [587, 491] on div "No Crew" at bounding box center [725, 486] width 1096 height 25
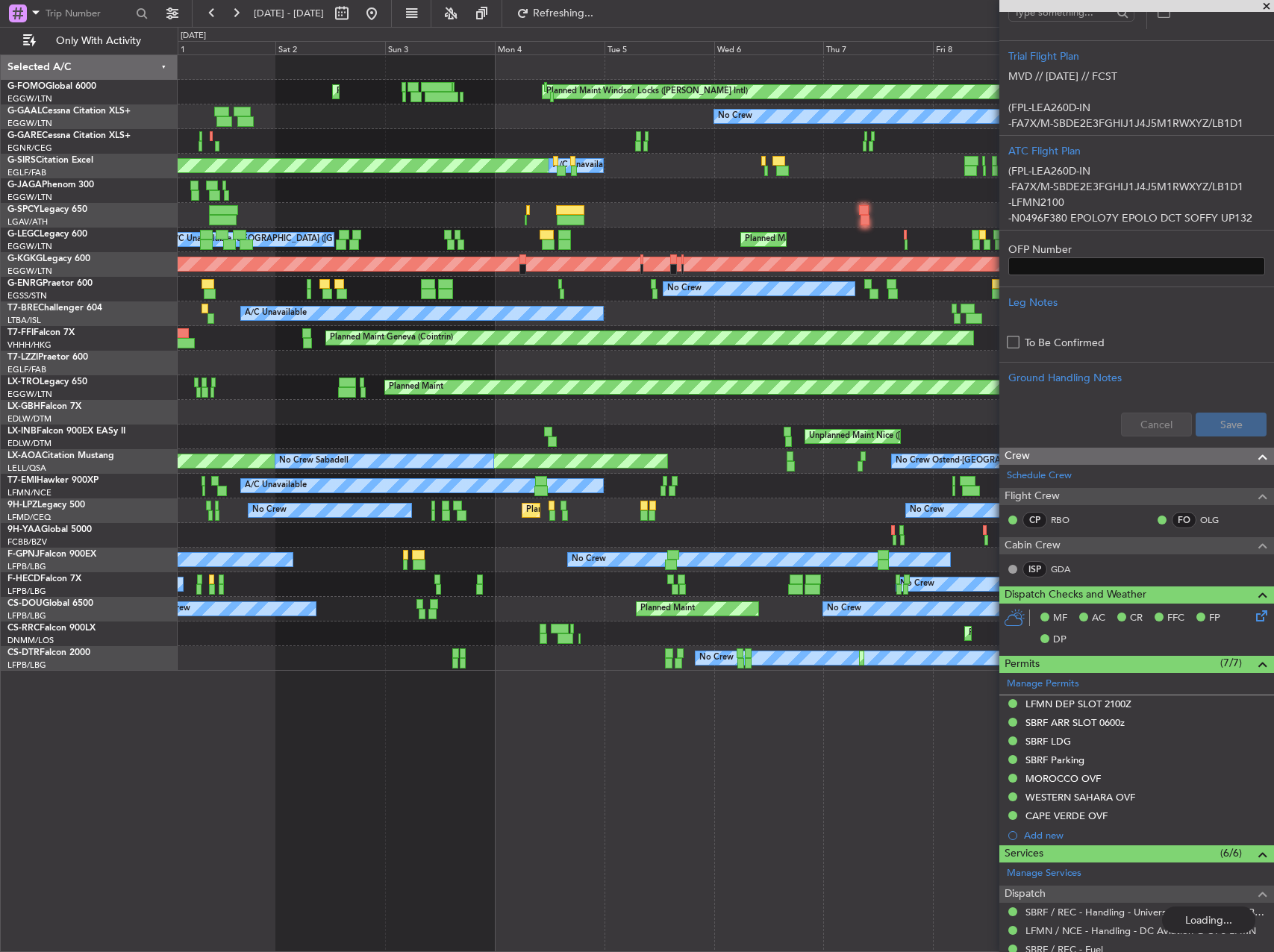
click at [851, 519] on div "No Crew [GEOGRAPHIC_DATA] ([GEOGRAPHIC_DATA]) No Crew" at bounding box center [725, 511] width 1096 height 25
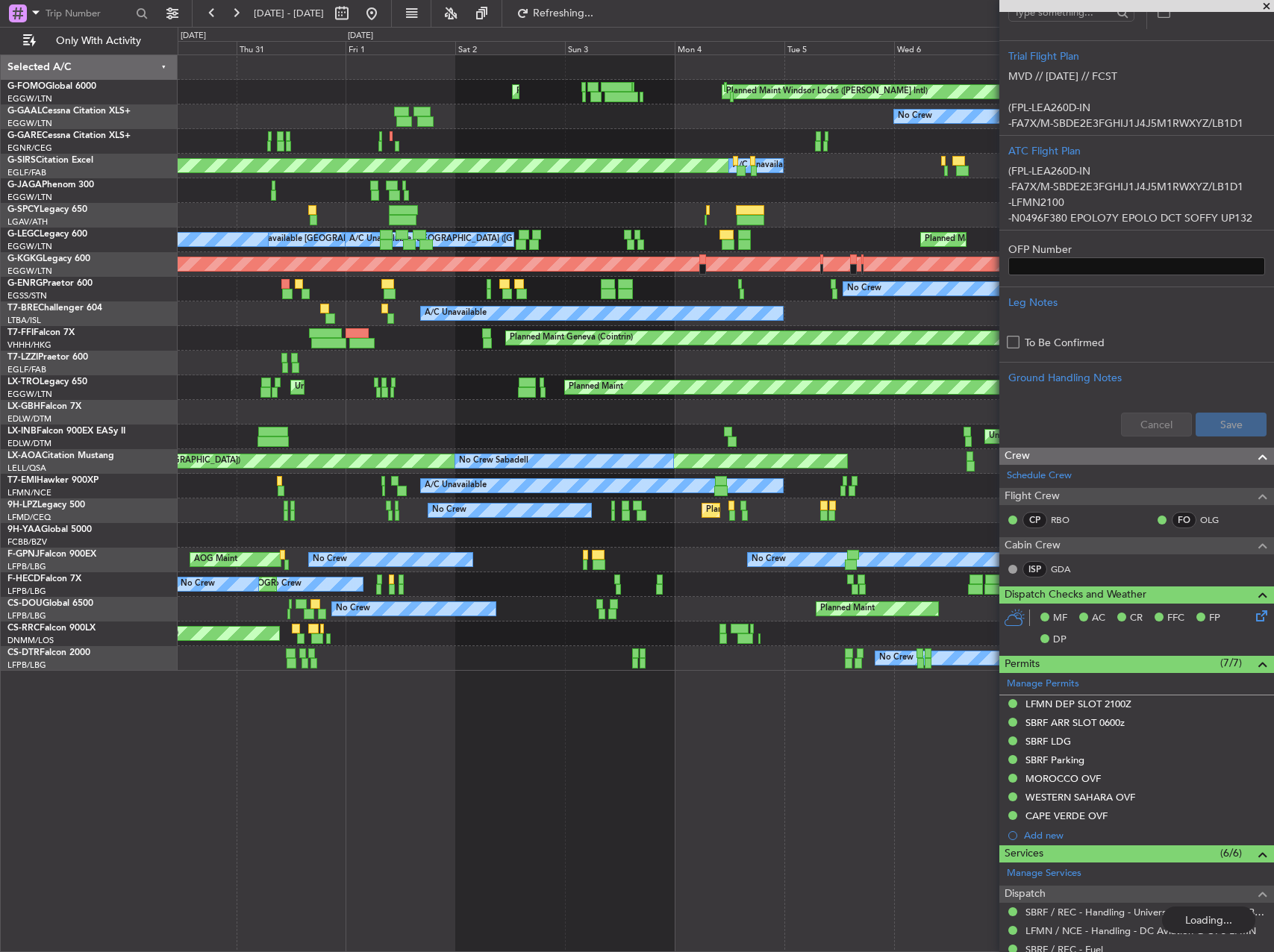
click at [911, 512] on div "No Crew [GEOGRAPHIC_DATA] ([GEOGRAPHIC_DATA]) No Crew" at bounding box center [725, 511] width 1096 height 25
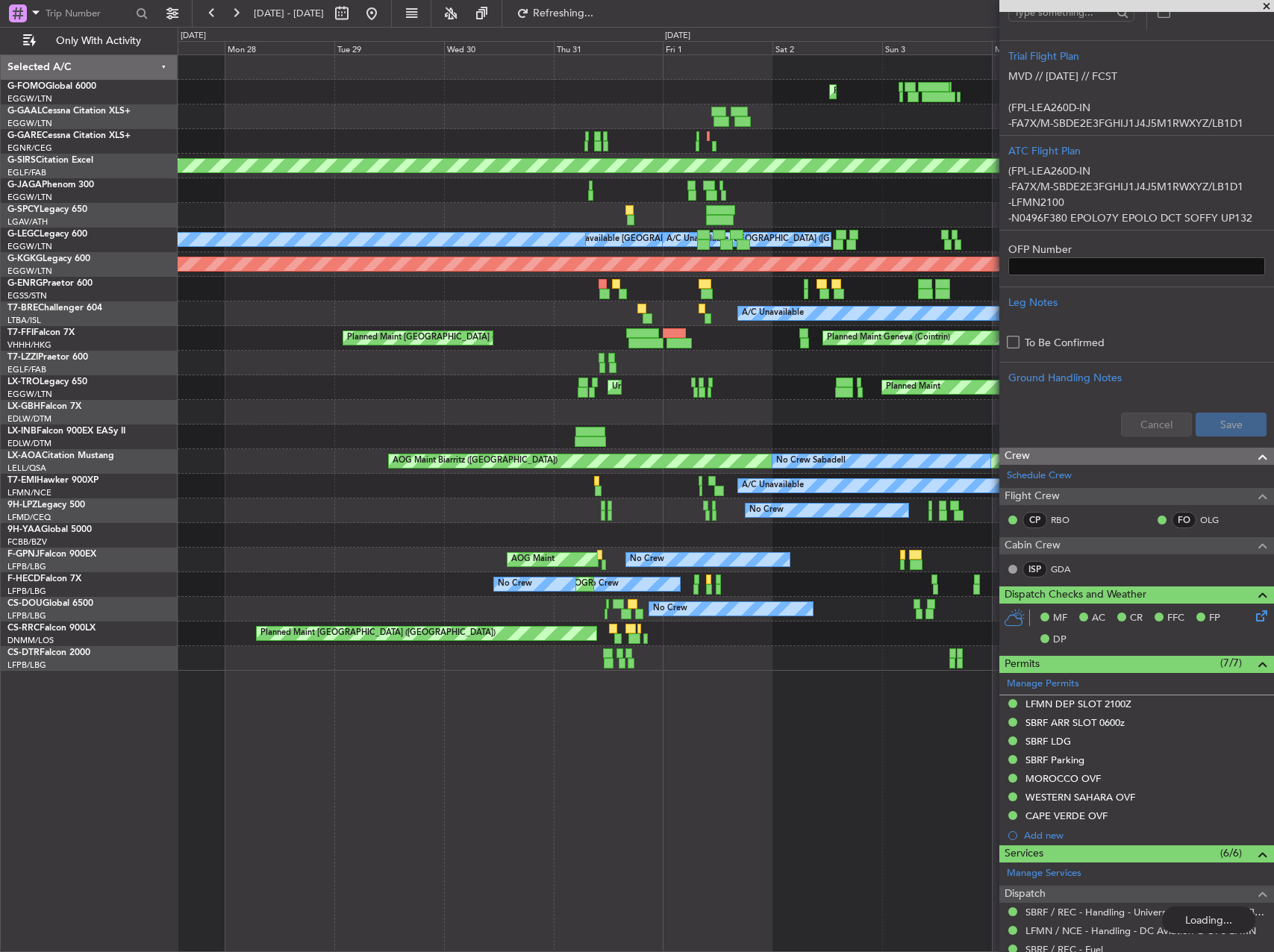
click at [781, 514] on div "Planned Maint Nice ([GEOGRAPHIC_DATA]) No Crew No Crew" at bounding box center [725, 511] width 1096 height 25
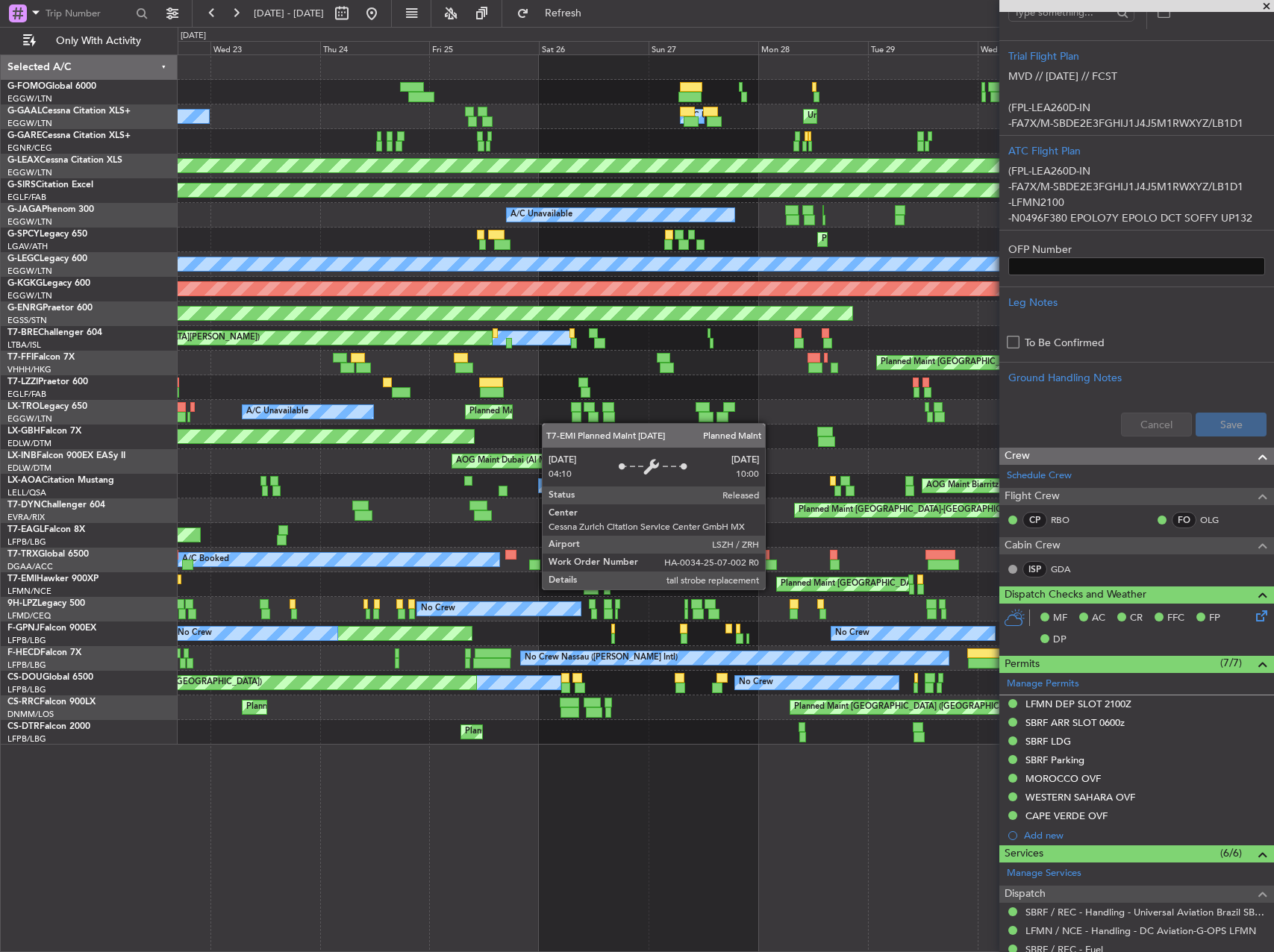
click at [795, 587] on div "A/C Unavailable Planned Maint [GEOGRAPHIC_DATA]" at bounding box center [725, 584] width 1096 height 25
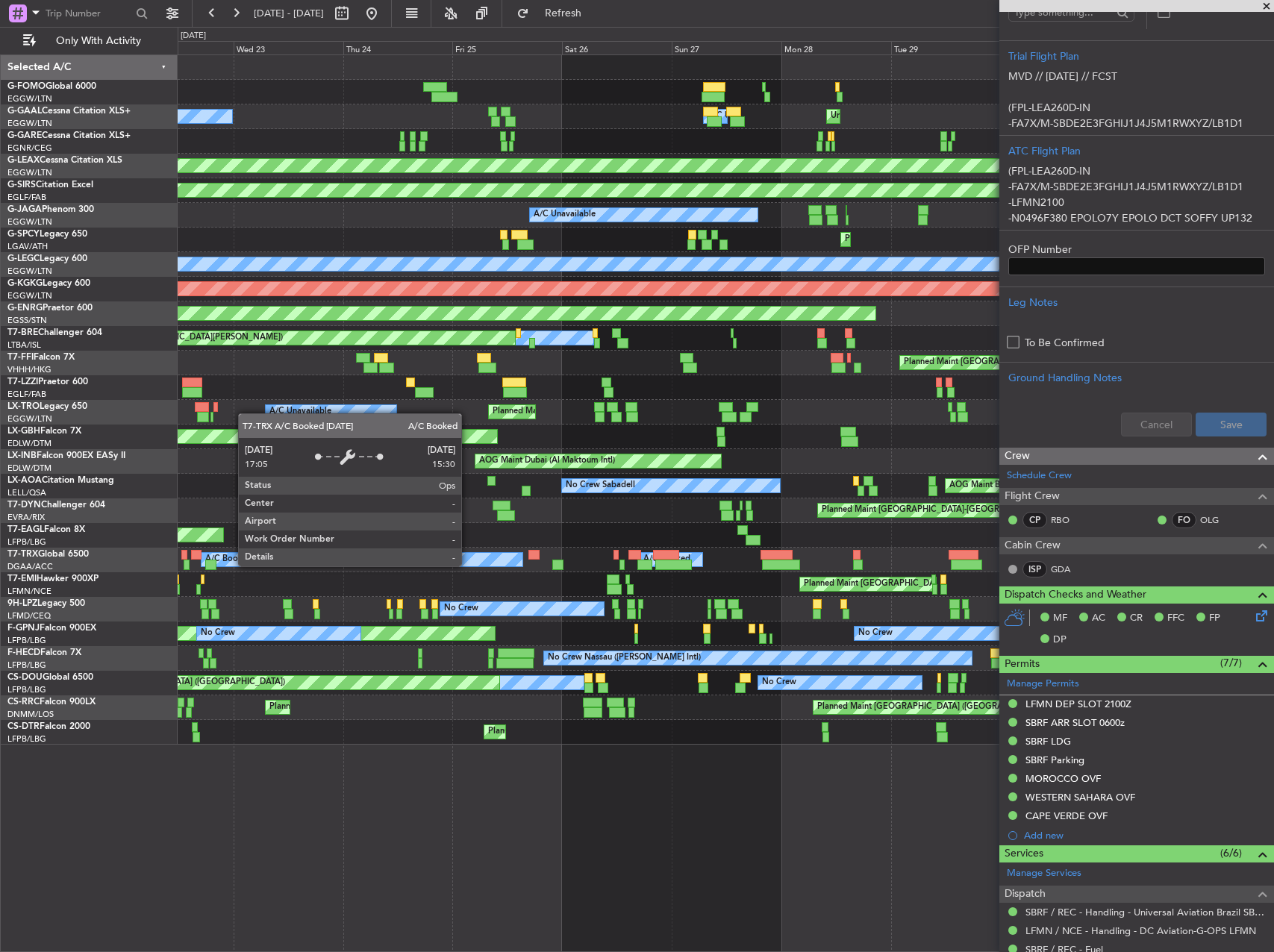
click at [522, 562] on div "A/C Booked" at bounding box center [361, 559] width 320 height 13
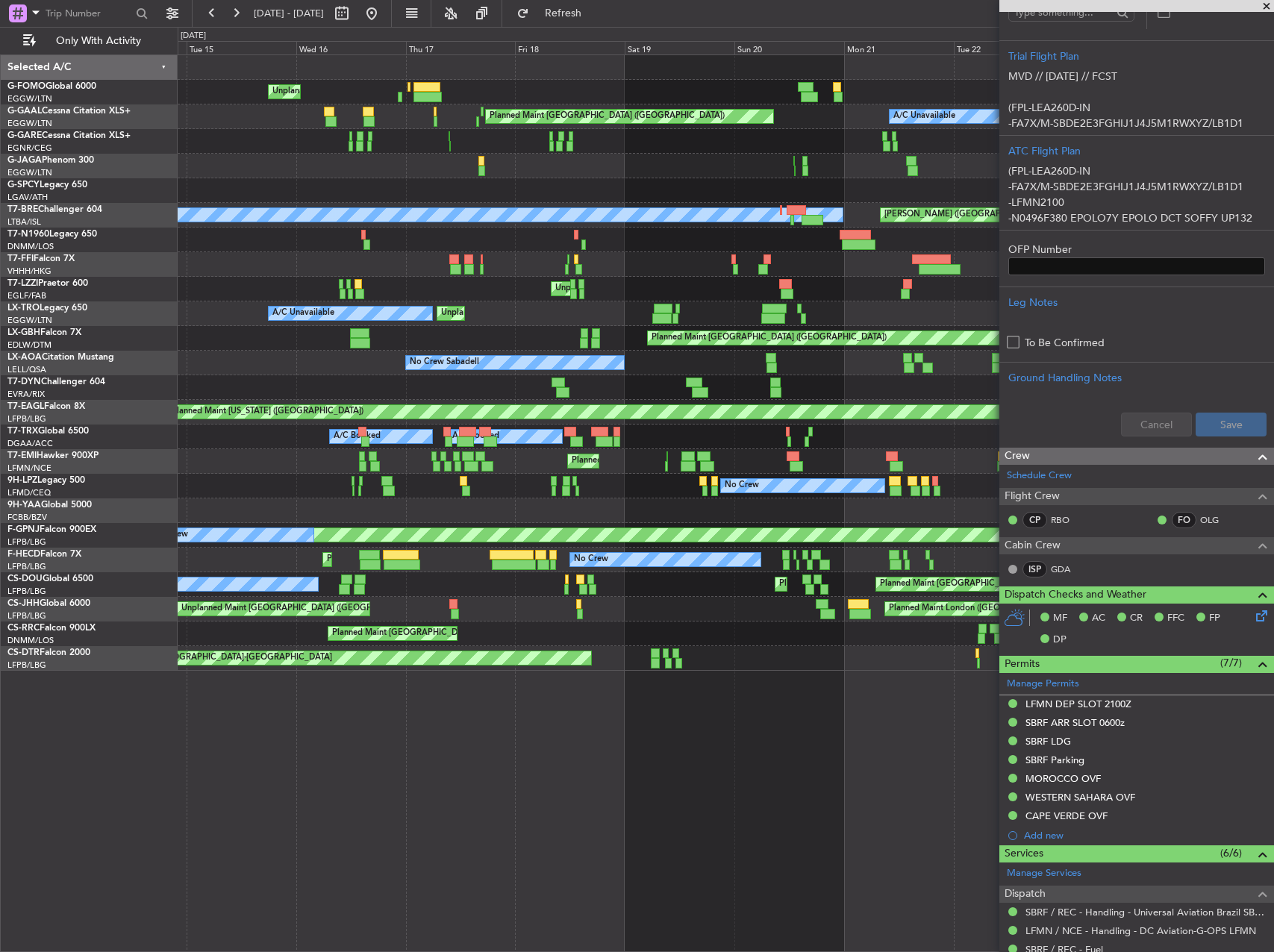
click at [795, 503] on div at bounding box center [725, 511] width 1096 height 25
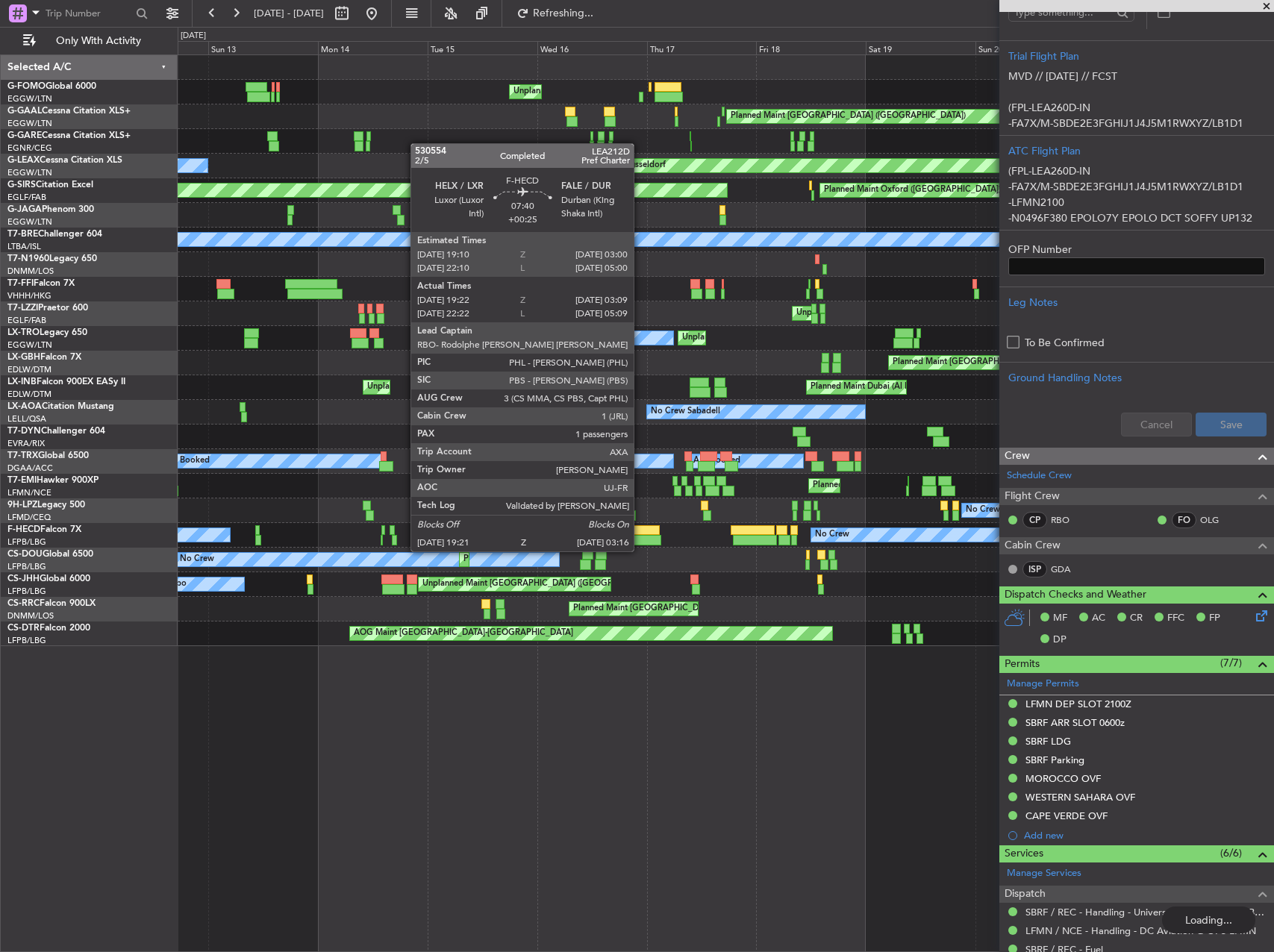
click at [641, 537] on div at bounding box center [642, 540] width 36 height 11
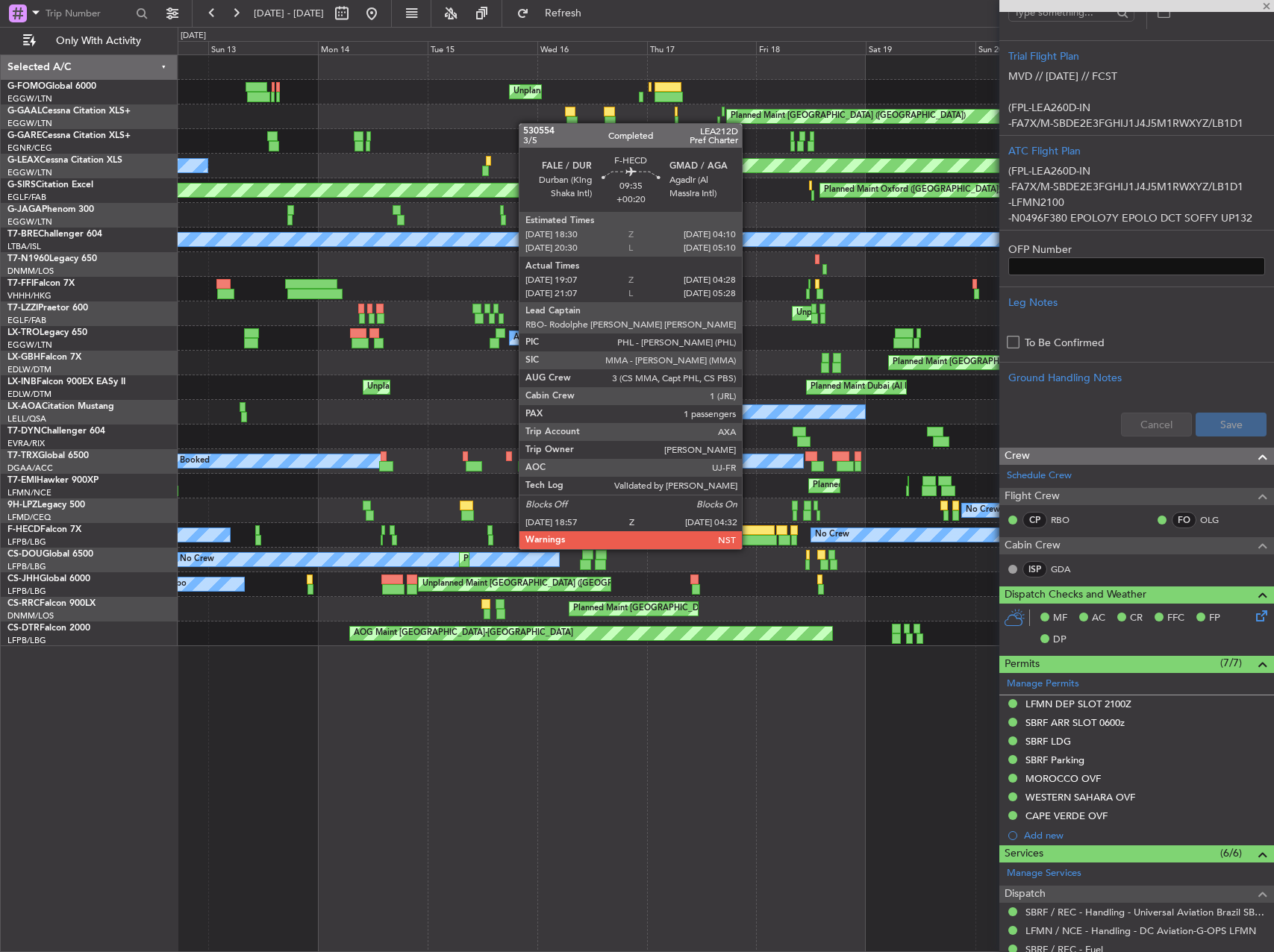
type input "+00:25"
type input "19:32"
type input "03:09"
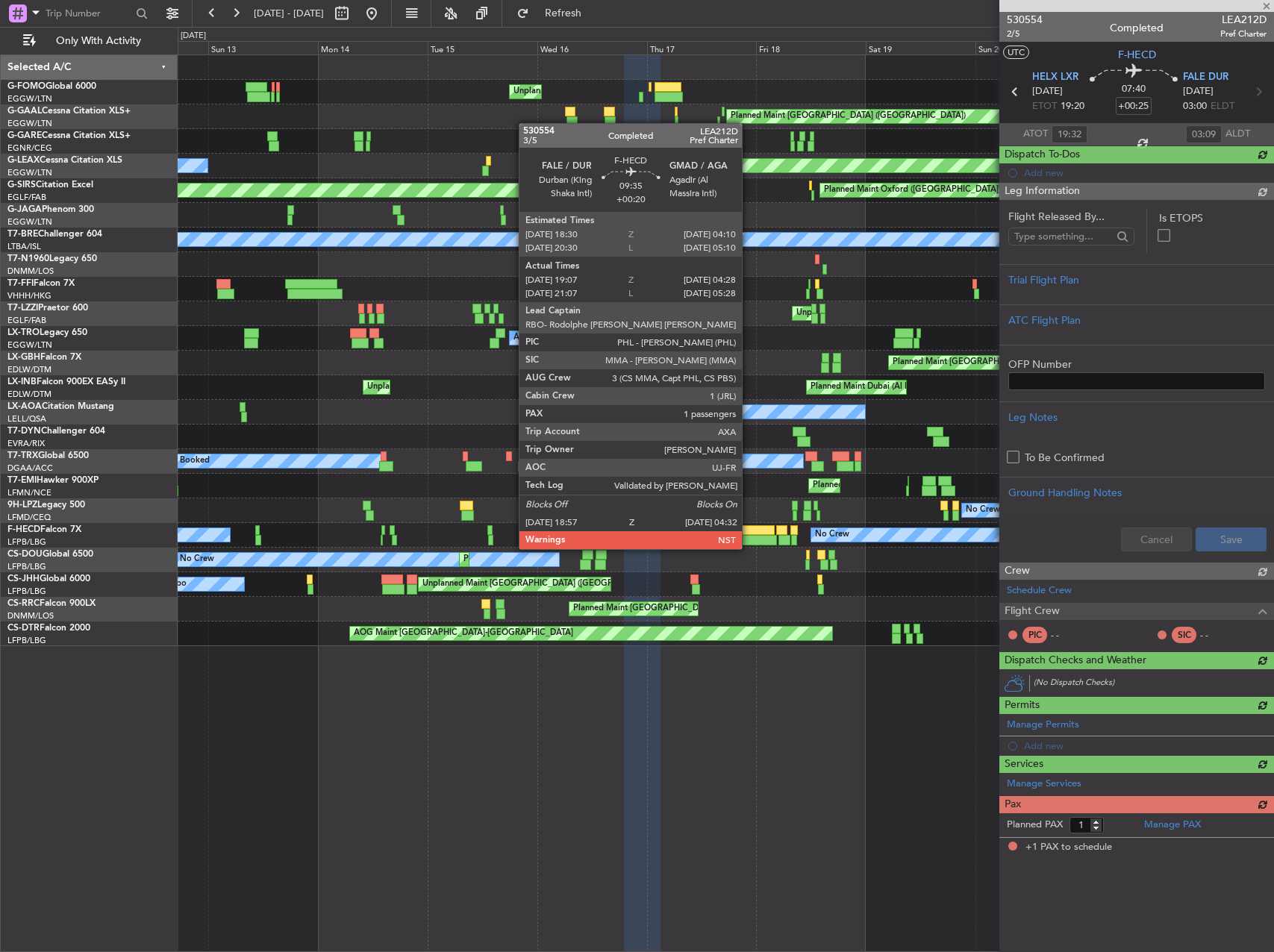
scroll to position [0, 0]
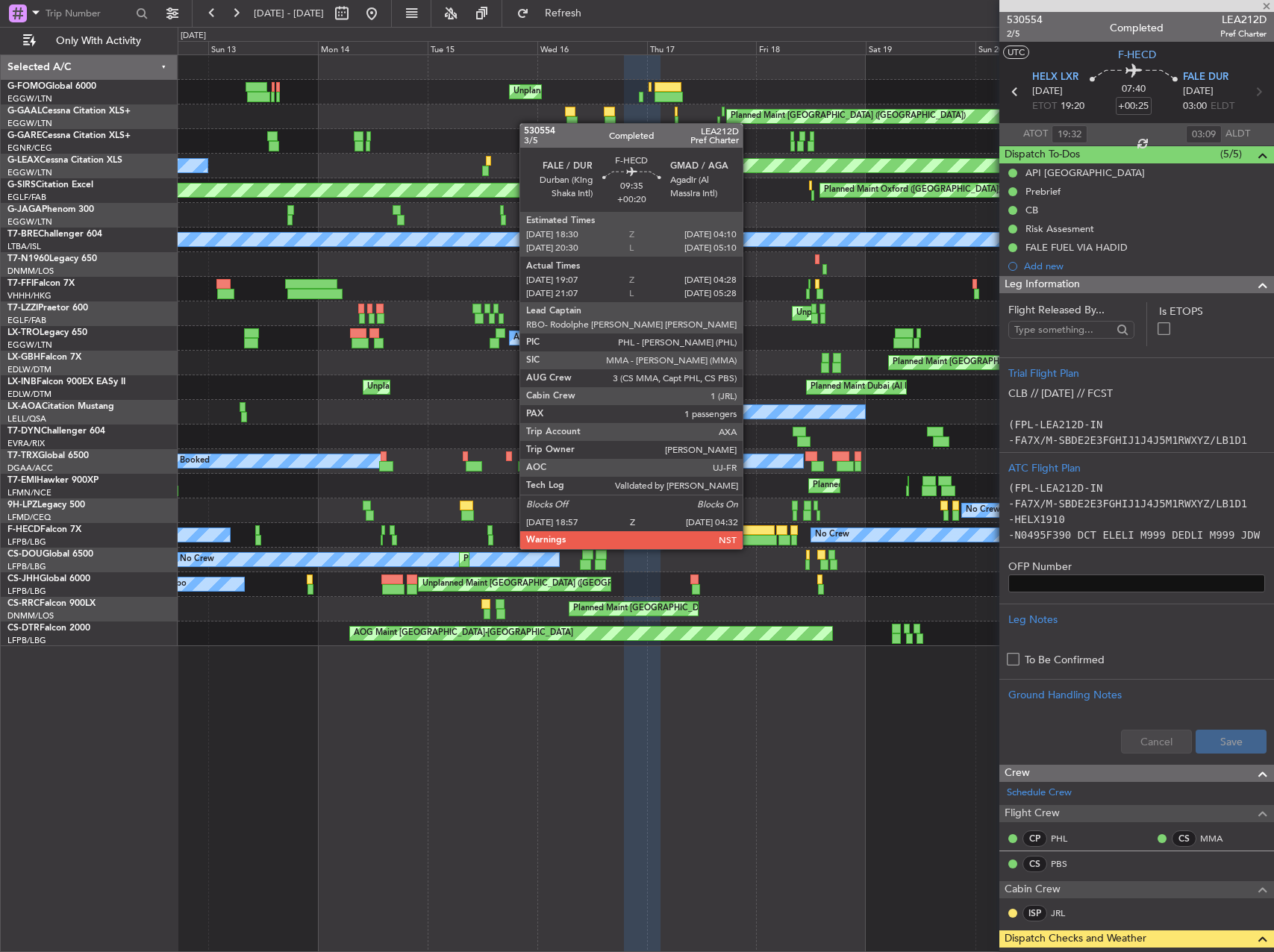
click at [750, 534] on div at bounding box center [753, 530] width 45 height 11
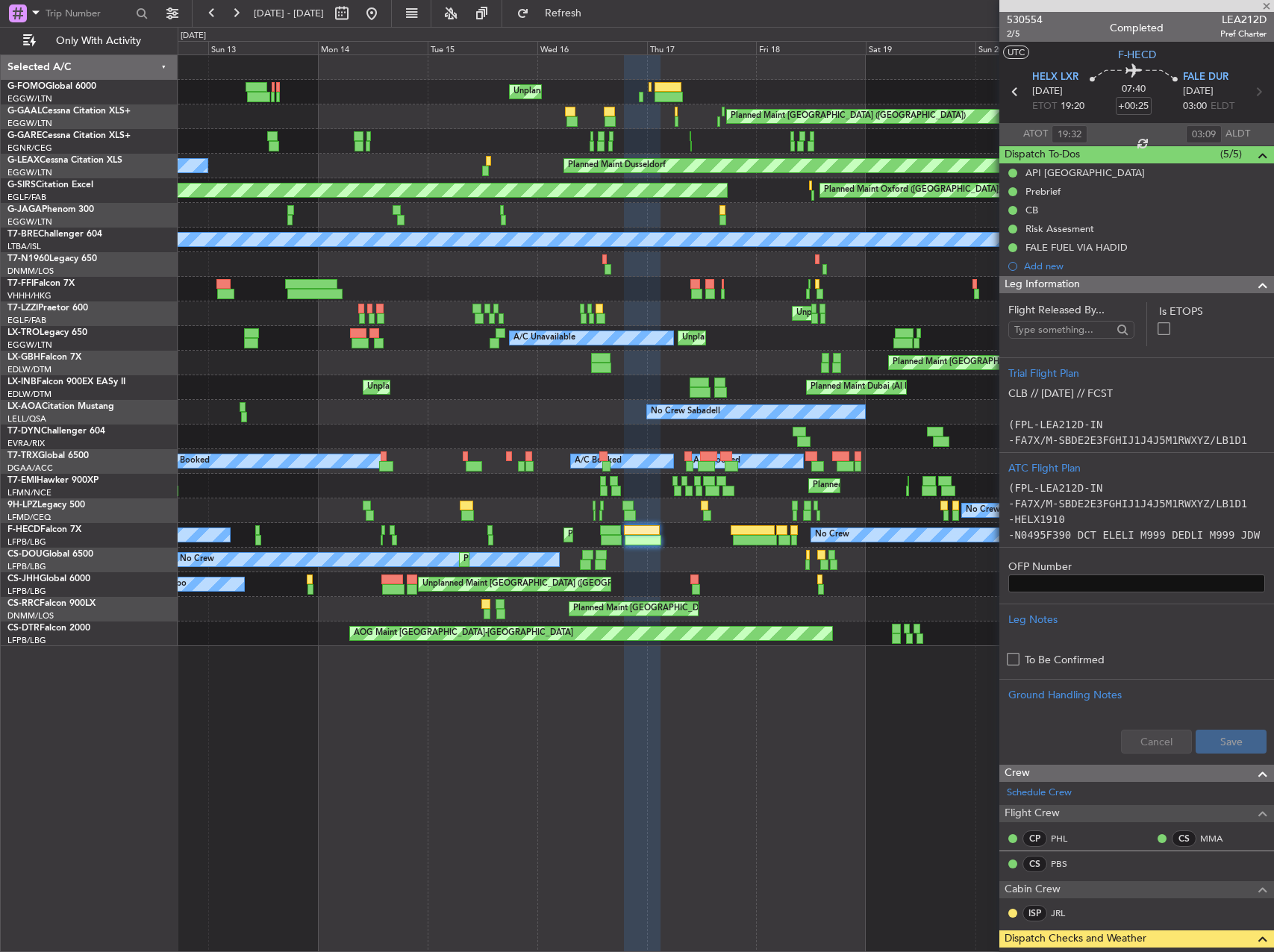
type input "+00:20"
type input "19:07"
type input "04:23"
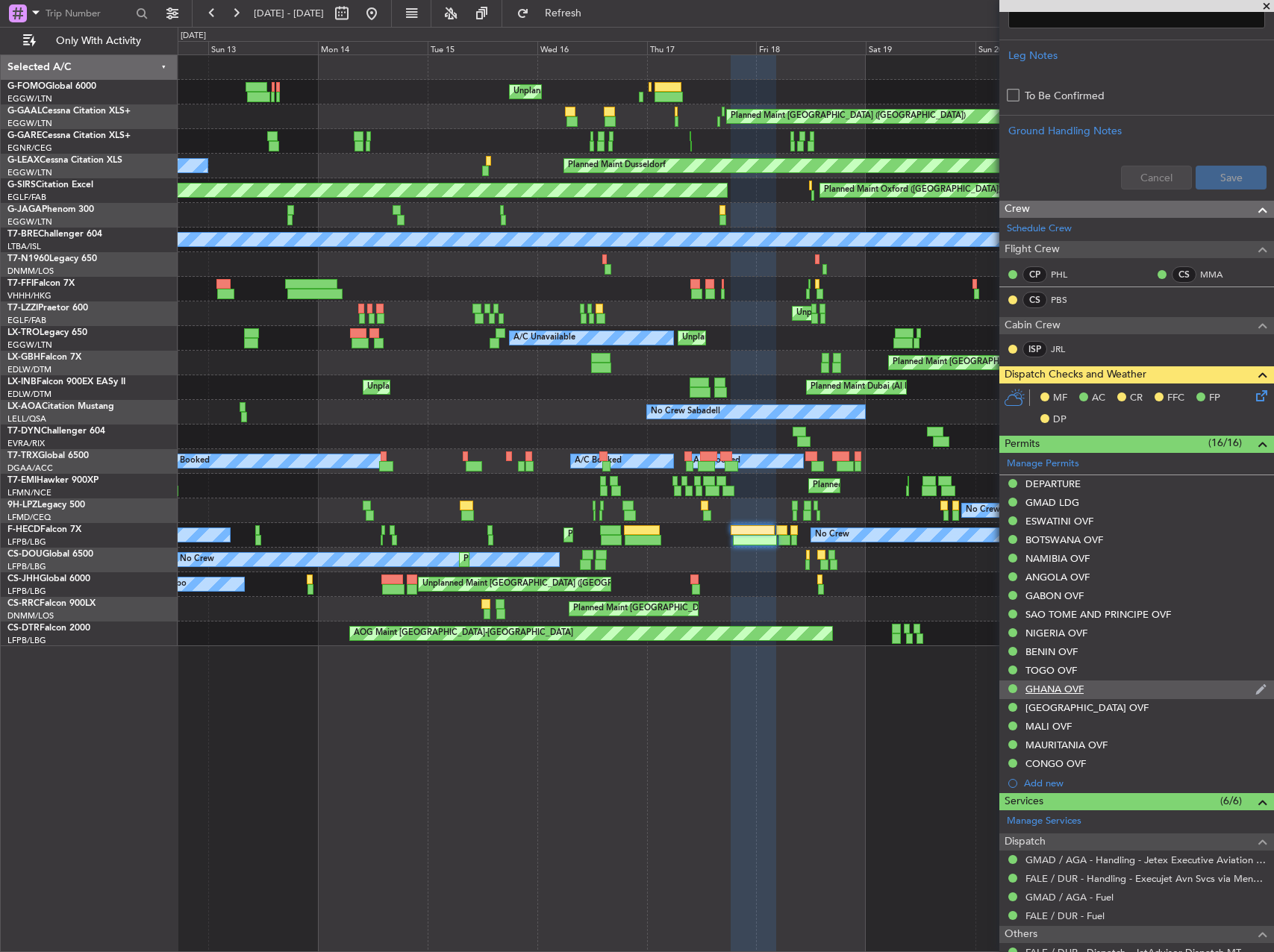
scroll to position [726, 0]
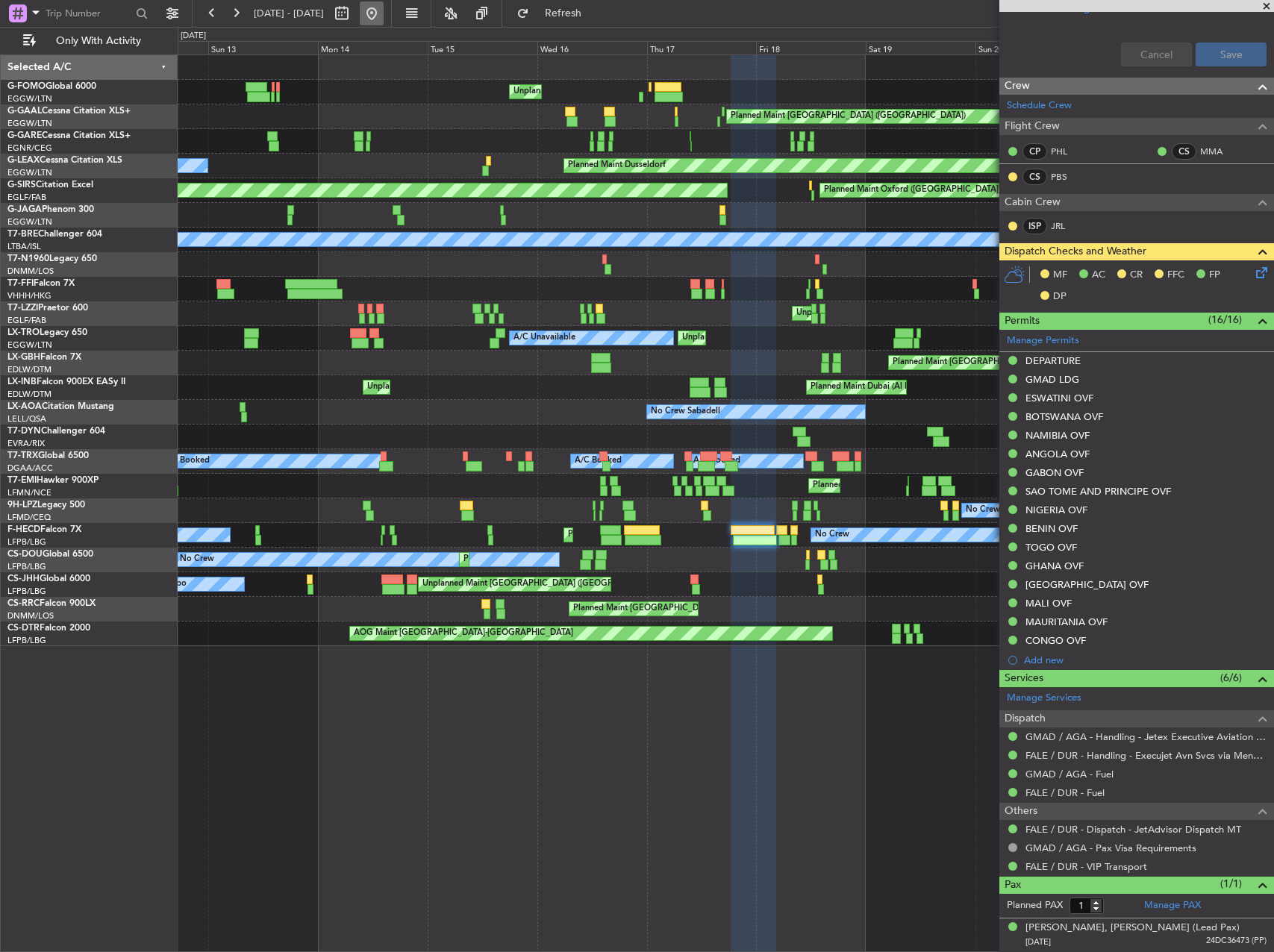
click at [384, 12] on button at bounding box center [371, 13] width 24 height 24
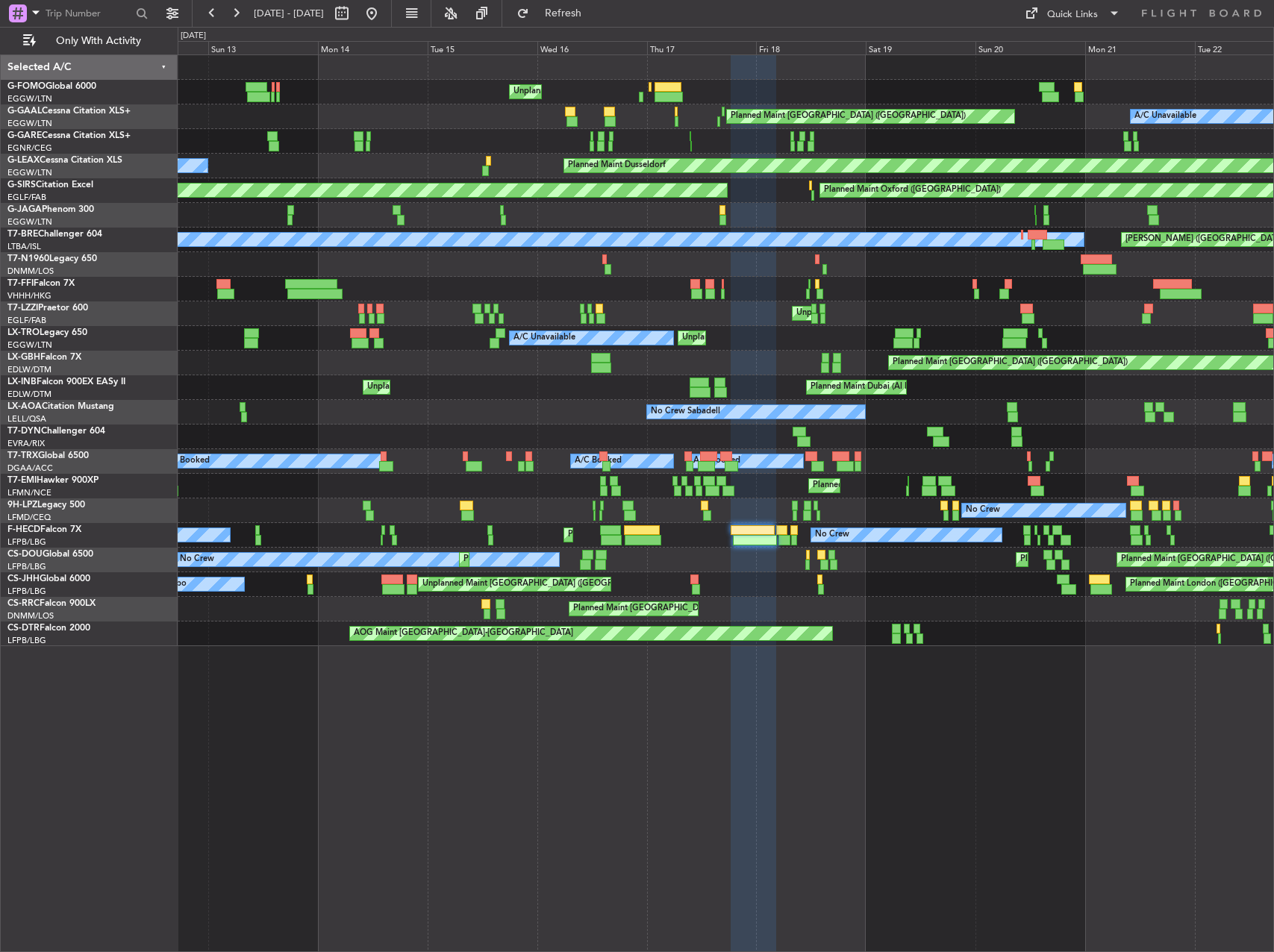
scroll to position [0, 0]
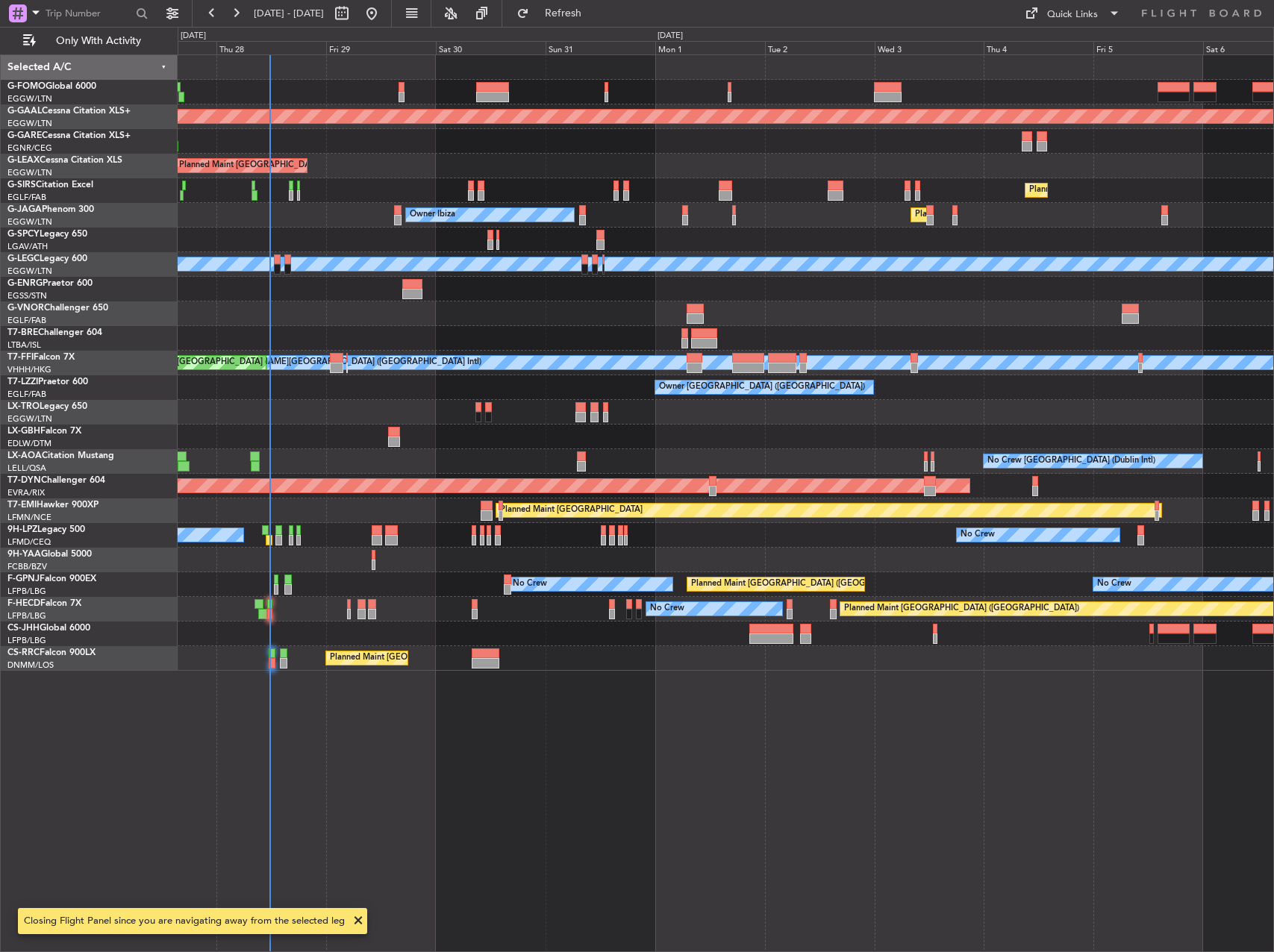
click at [440, 423] on div "Planned Maint Dusseldorf Planned Maint [GEOGRAPHIC_DATA] ([GEOGRAPHIC_DATA]) Ow…" at bounding box center [725, 502] width 1096 height 897
